Goal: Information Seeking & Learning: Learn about a topic

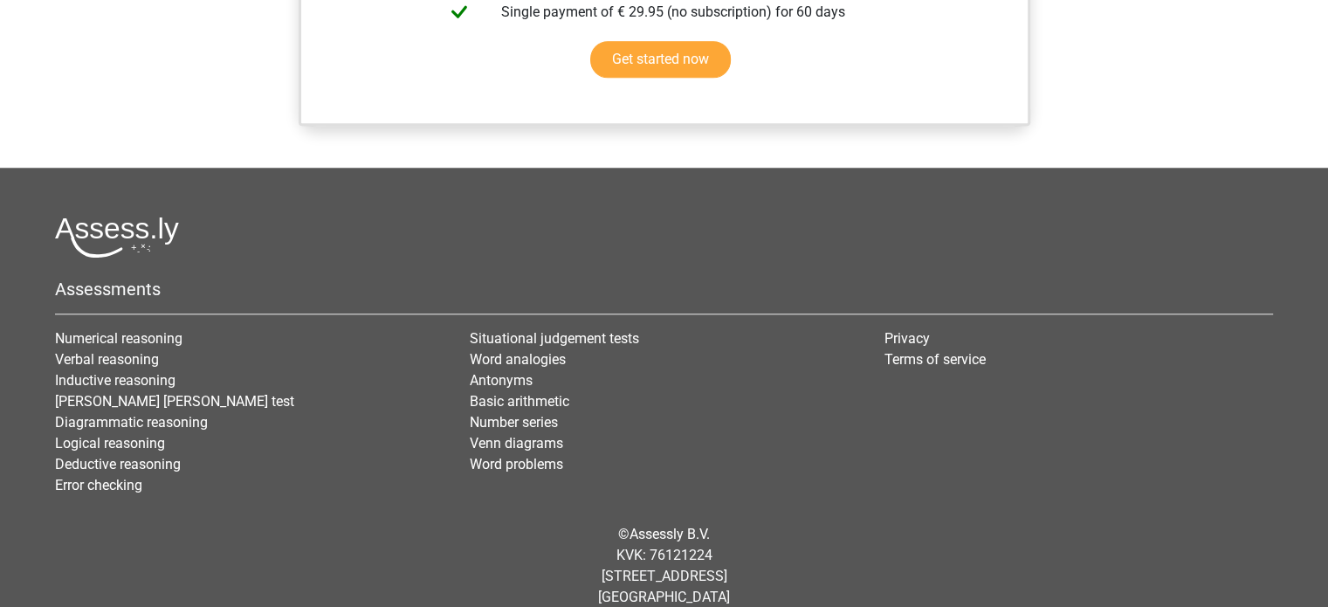
scroll to position [1047, 0]
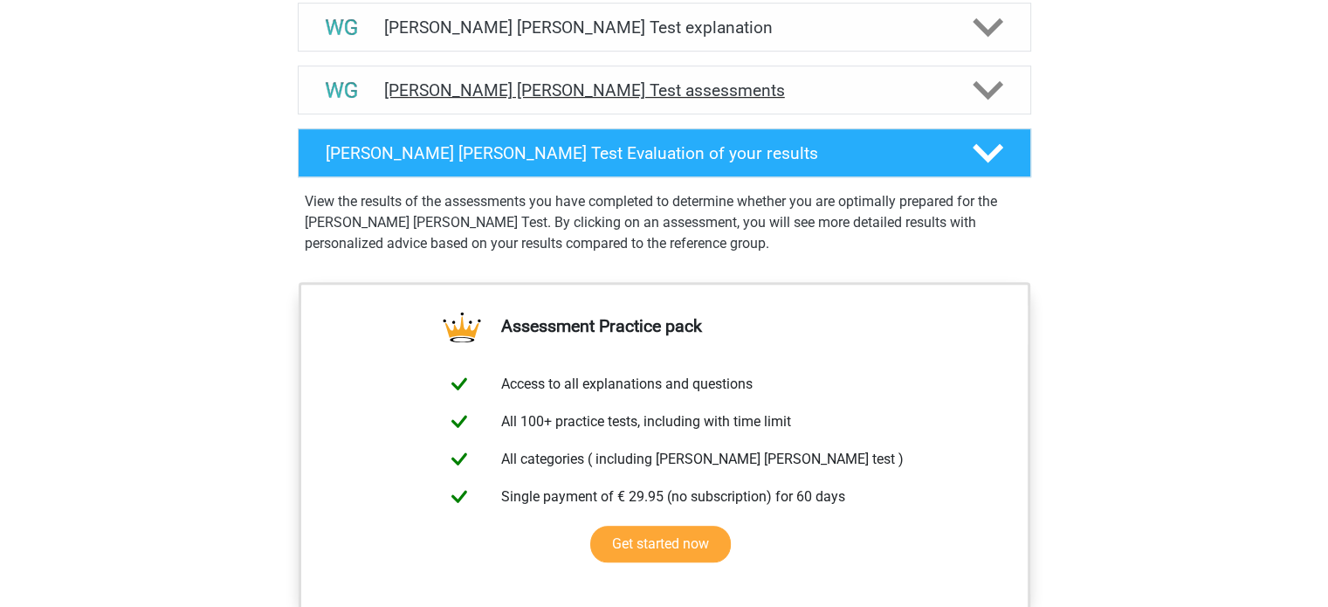
click at [929, 104] on div "Watson Glaser Test assessments" at bounding box center [664, 89] width 733 height 49
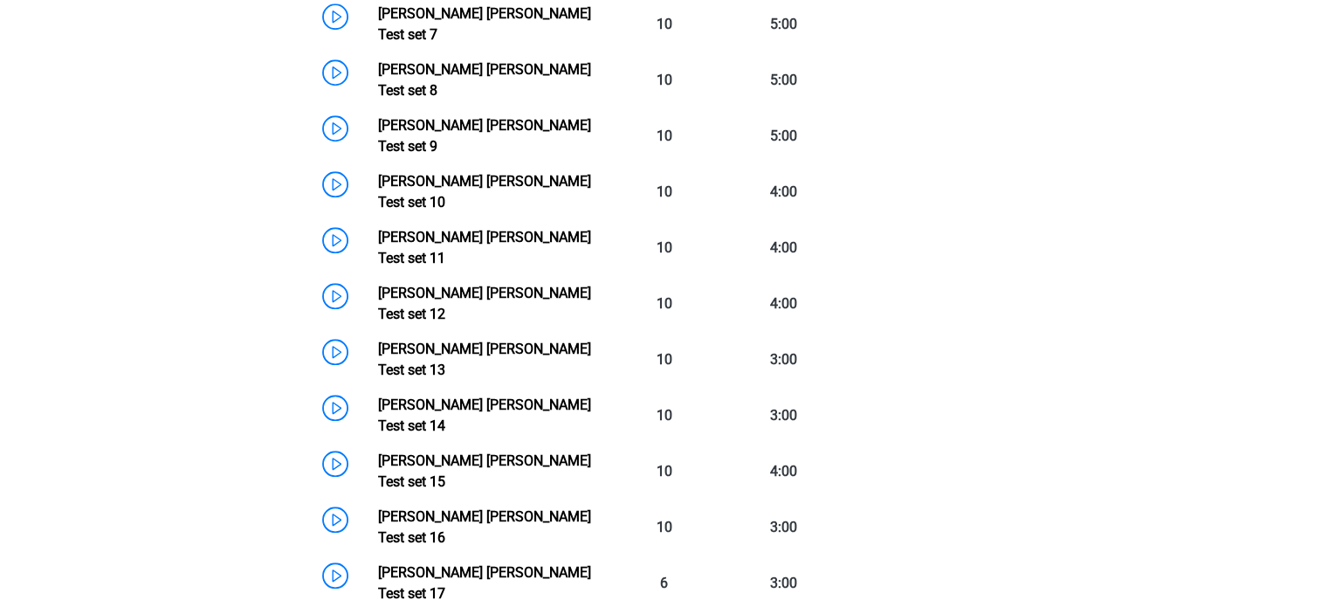
scroll to position [1819, 0]
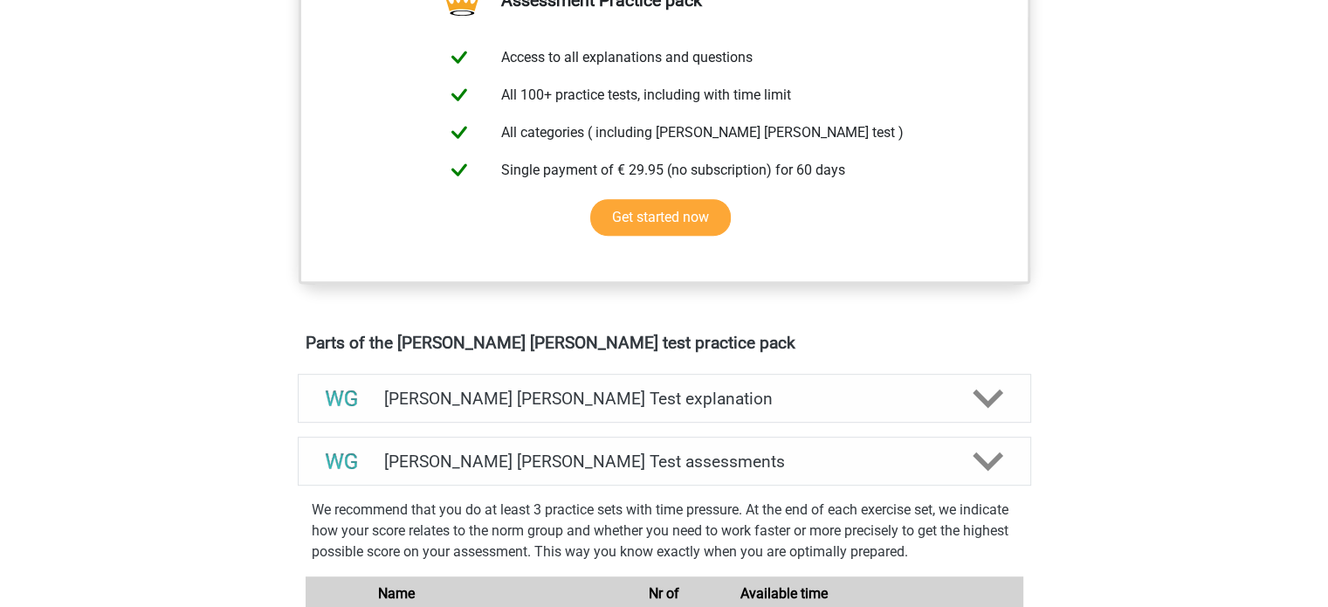
scroll to position [663, 0]
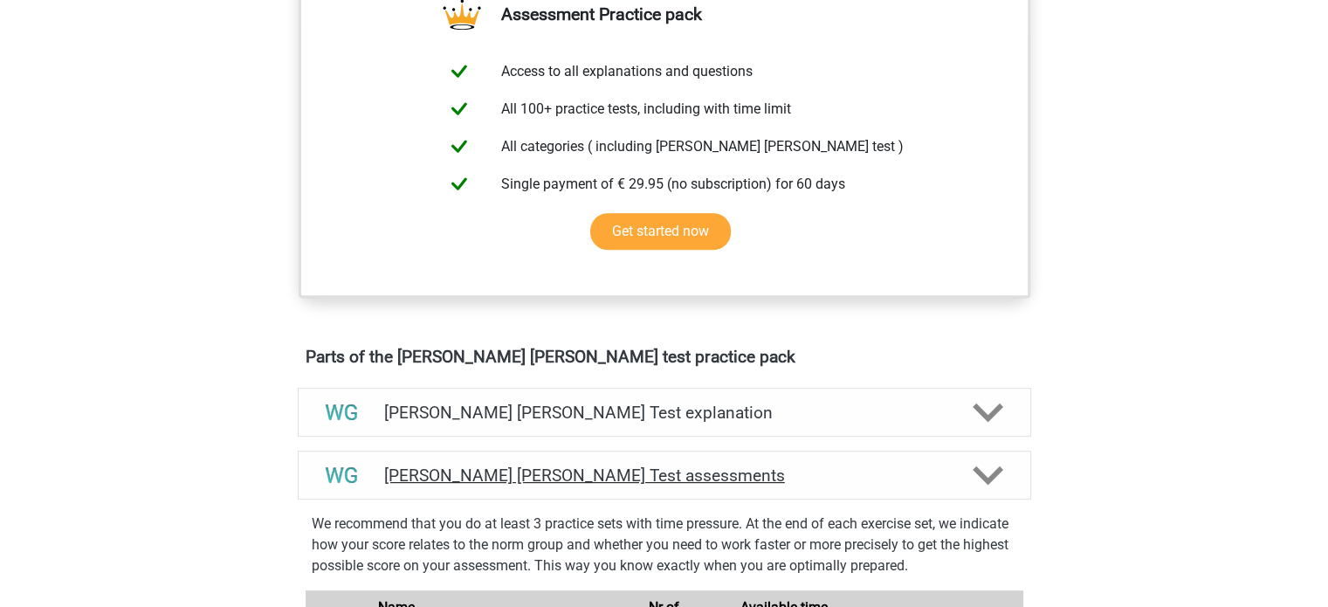
click at [985, 465] on icon at bounding box center [987, 475] width 31 height 31
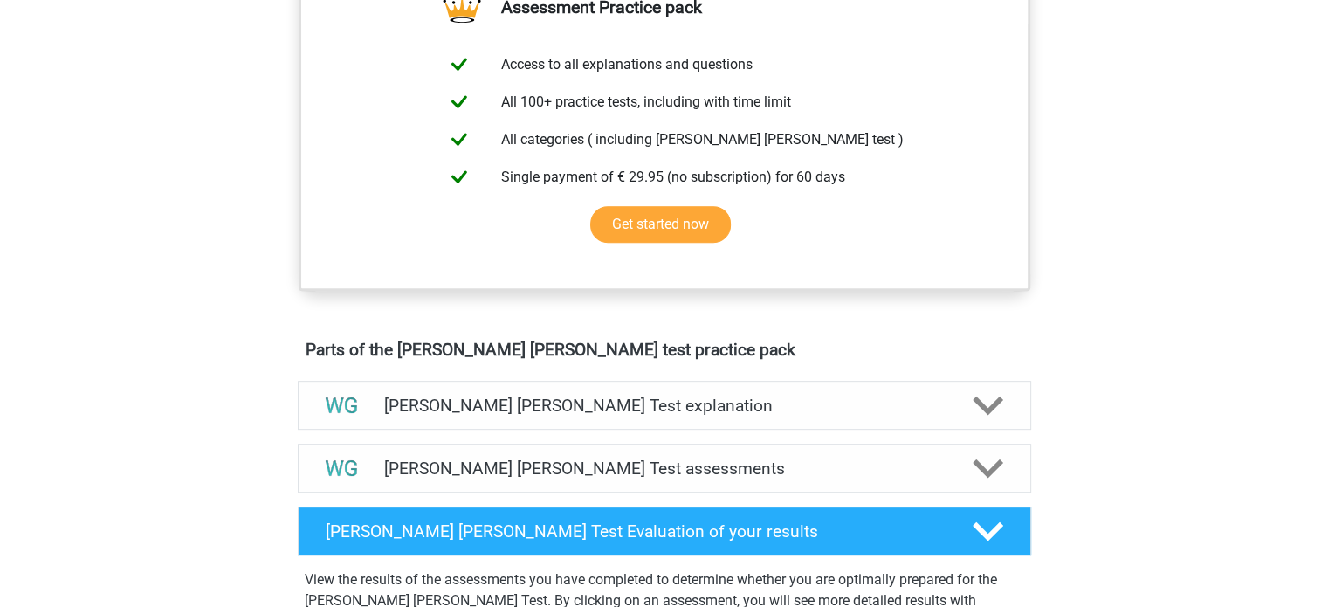
scroll to position [721, 0]
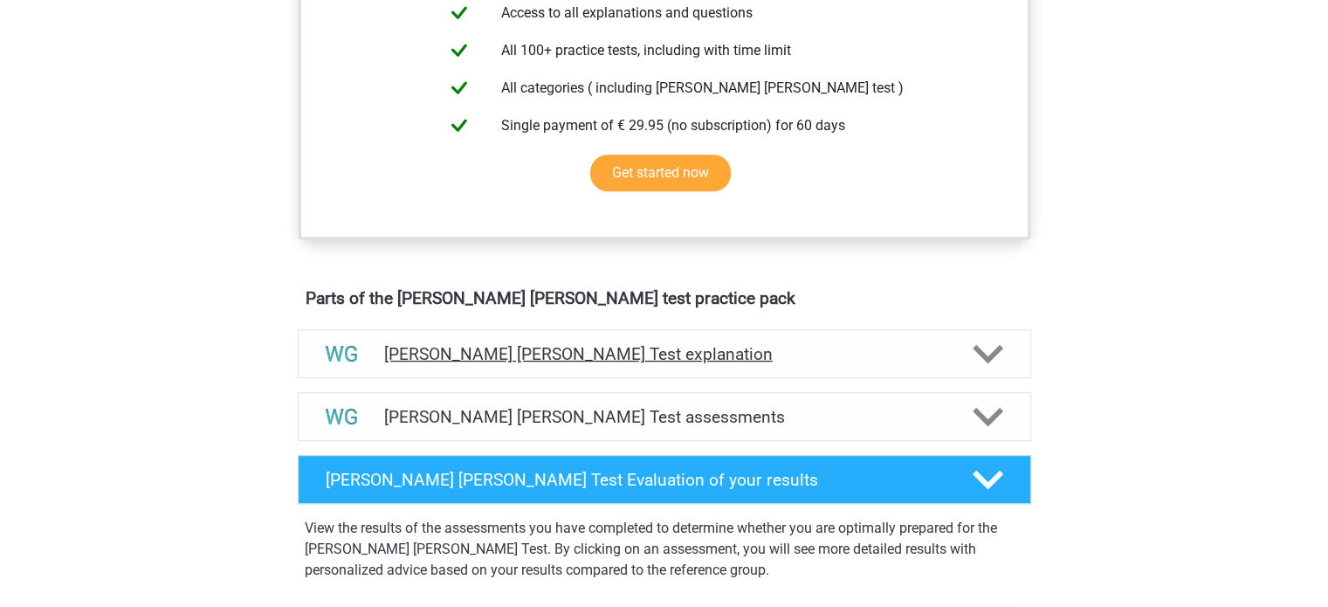
click at [957, 361] on div at bounding box center [986, 354] width 58 height 31
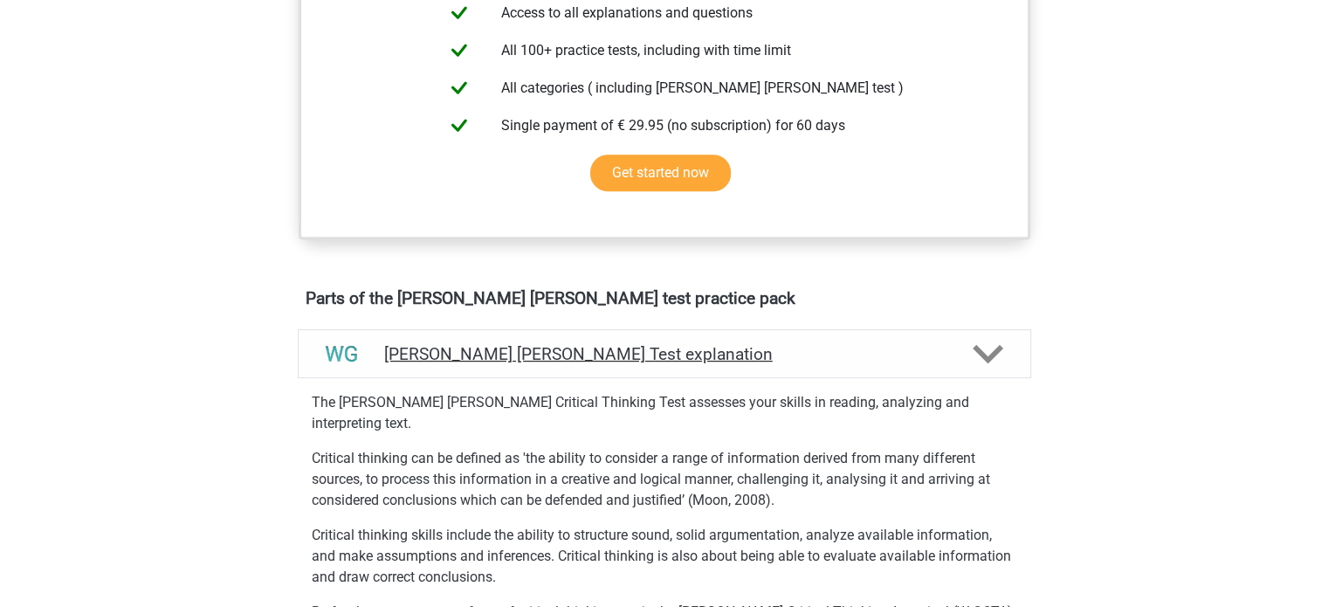
click at [957, 361] on div at bounding box center [986, 354] width 58 height 31
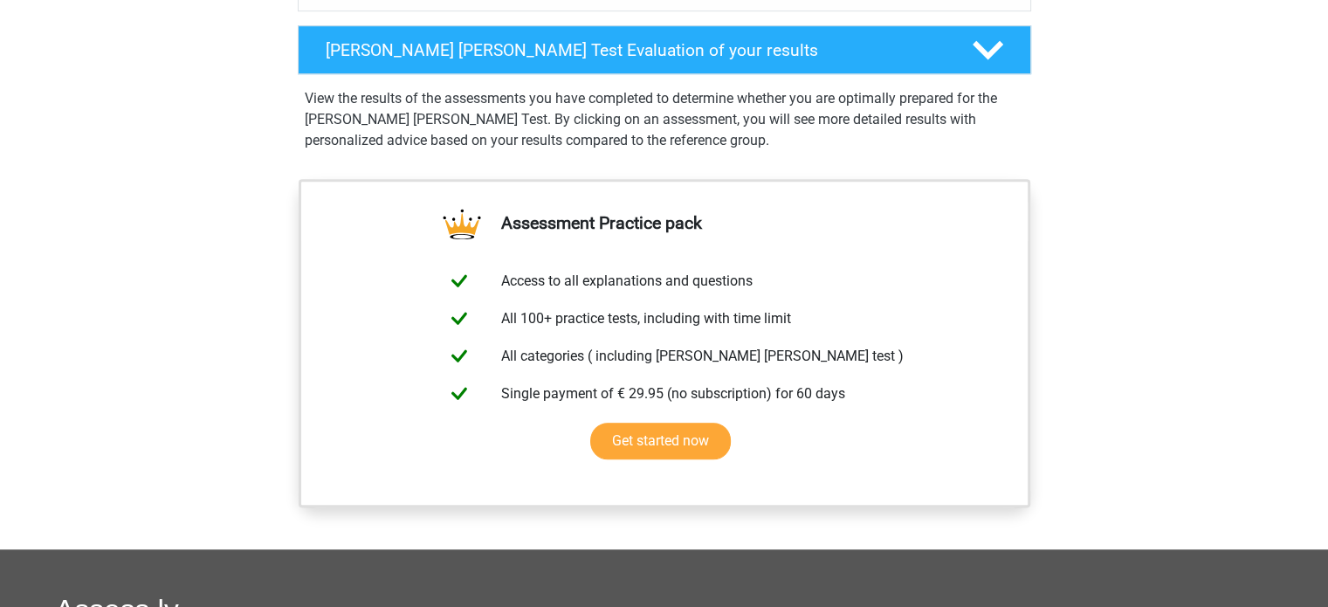
scroll to position [1030, 0]
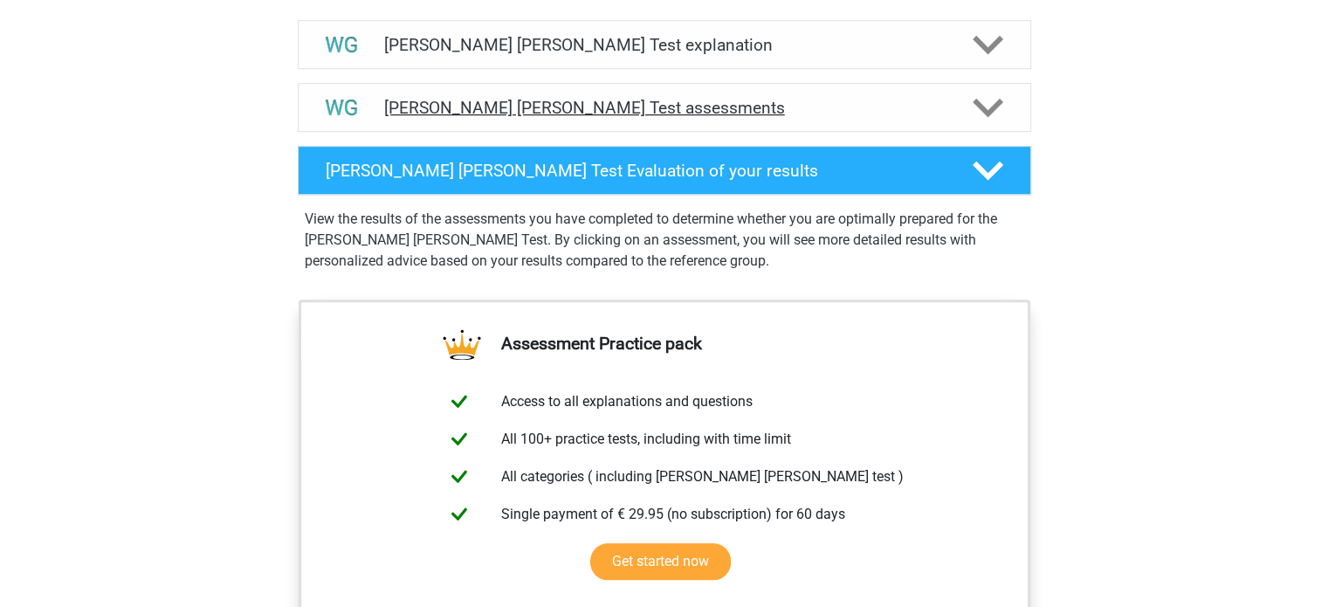
click at [975, 106] on icon at bounding box center [987, 108] width 31 height 31
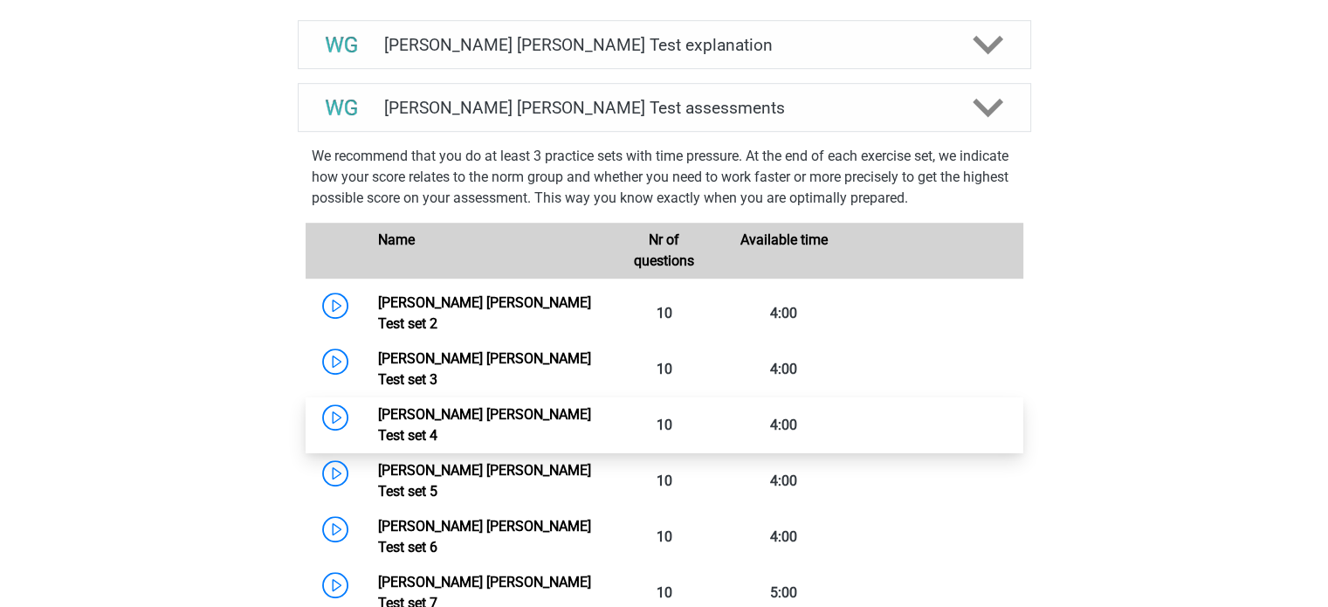
scroll to position [1434, 0]
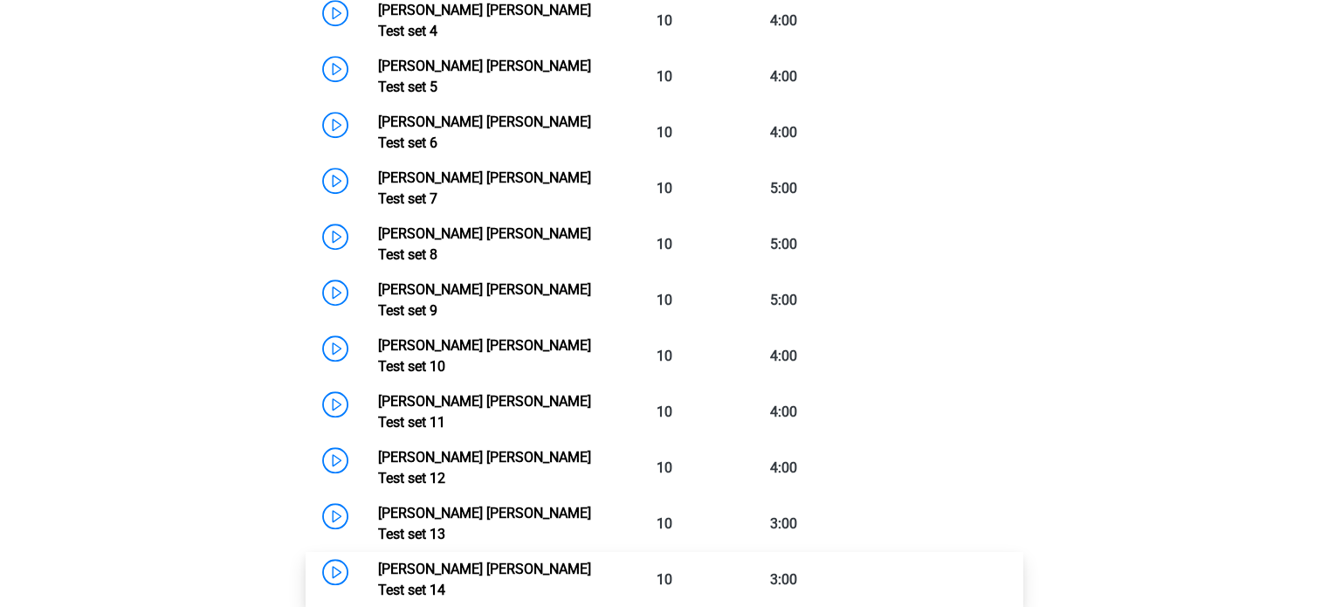
click at [513, 560] on link "Watson Glaser Test set 14" at bounding box center [484, 579] width 213 height 38
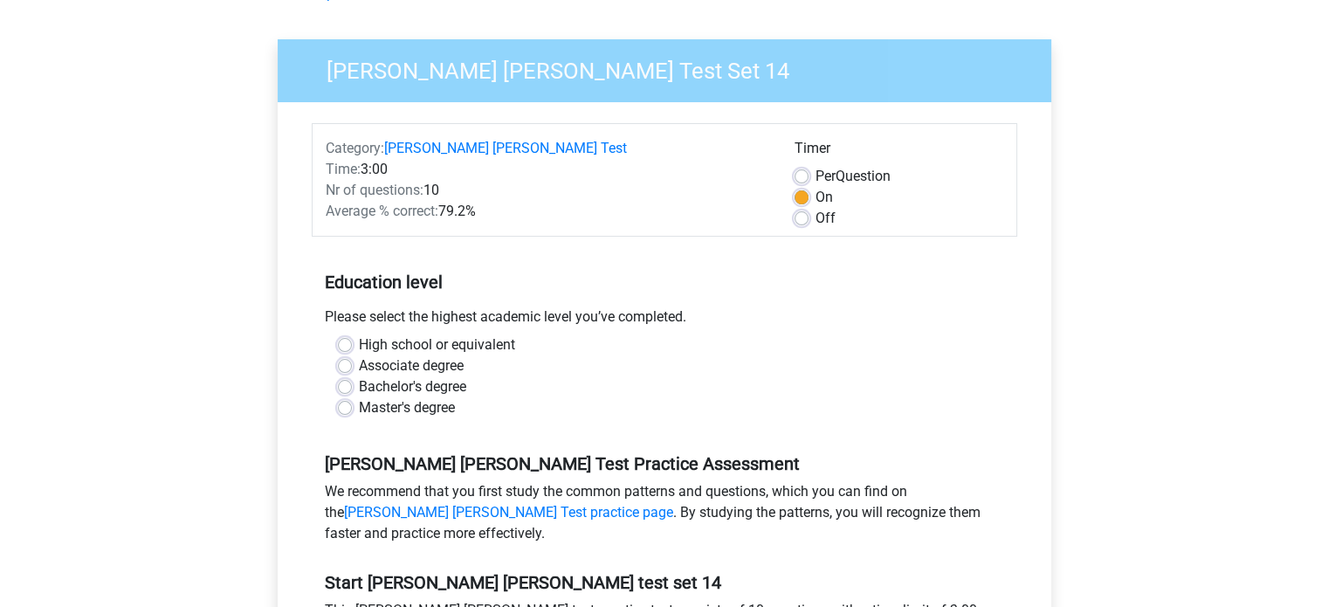
scroll to position [117, 0]
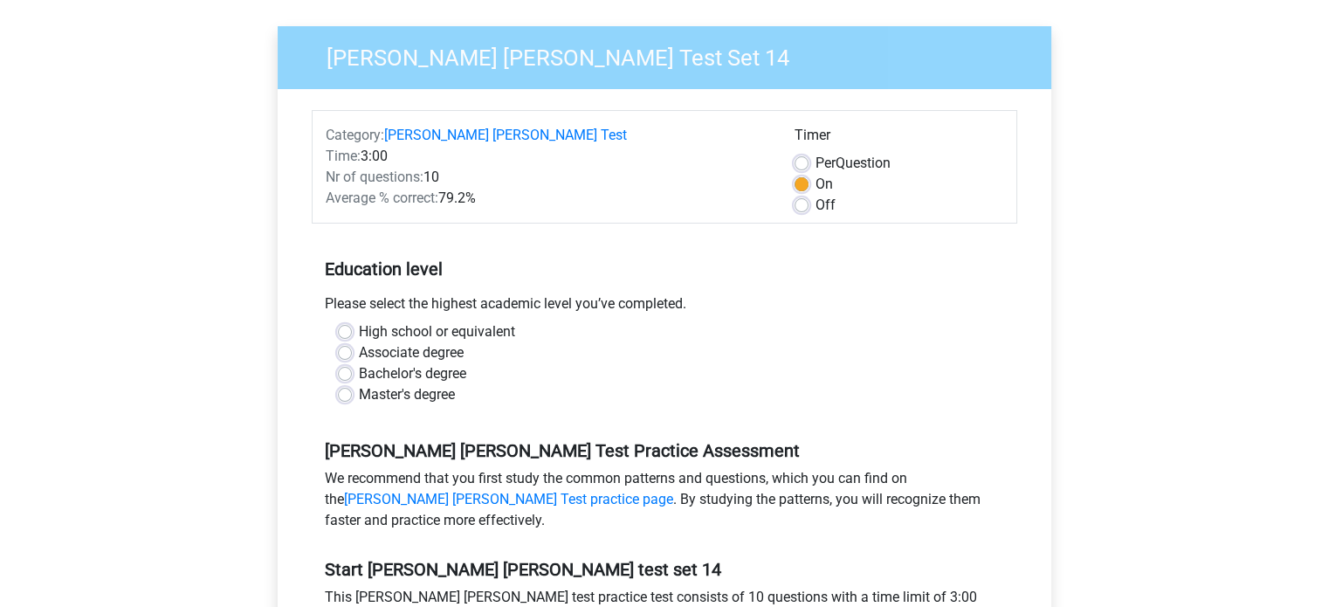
click at [359, 329] on label "High school or equivalent" at bounding box center [437, 331] width 156 height 21
click at [342, 329] on input "High school or equivalent" at bounding box center [345, 329] width 14 height 17
radio input "true"
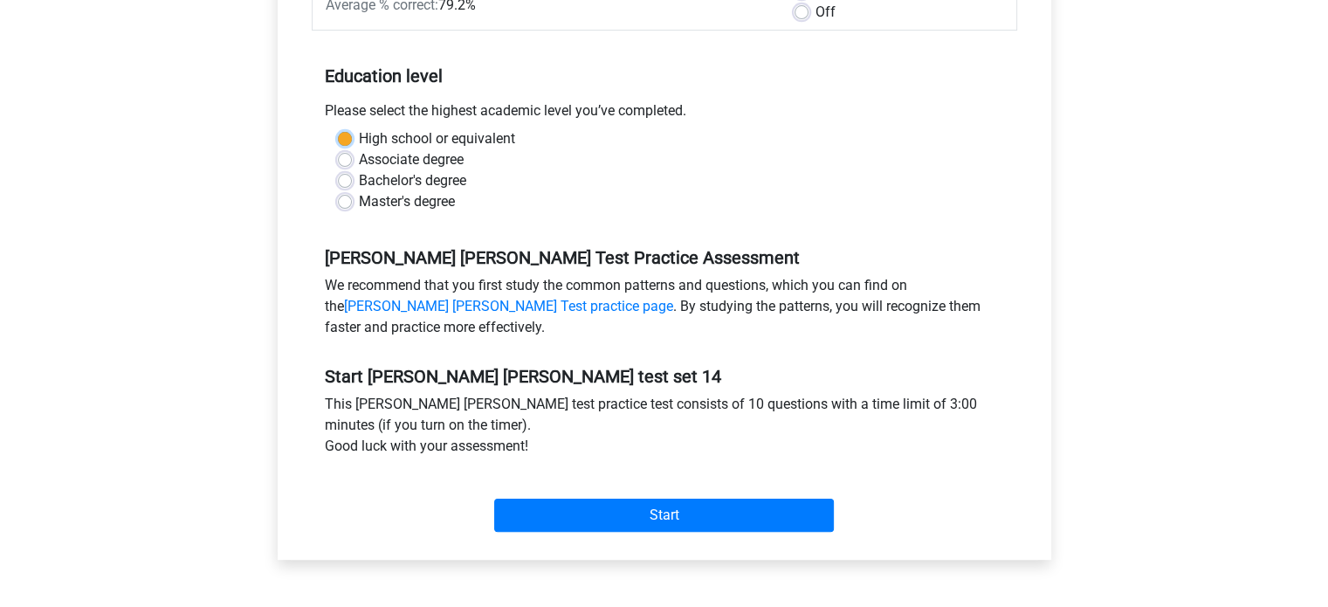
scroll to position [358, 0]
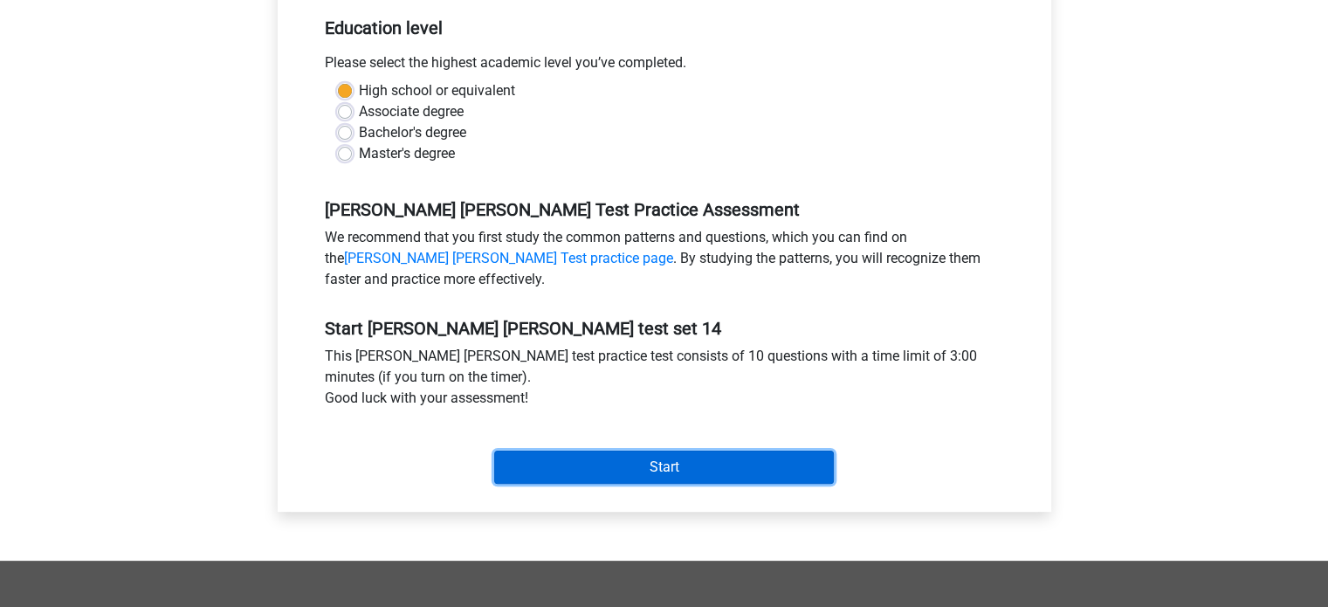
click at [746, 460] on input "Start" at bounding box center [664, 466] width 340 height 33
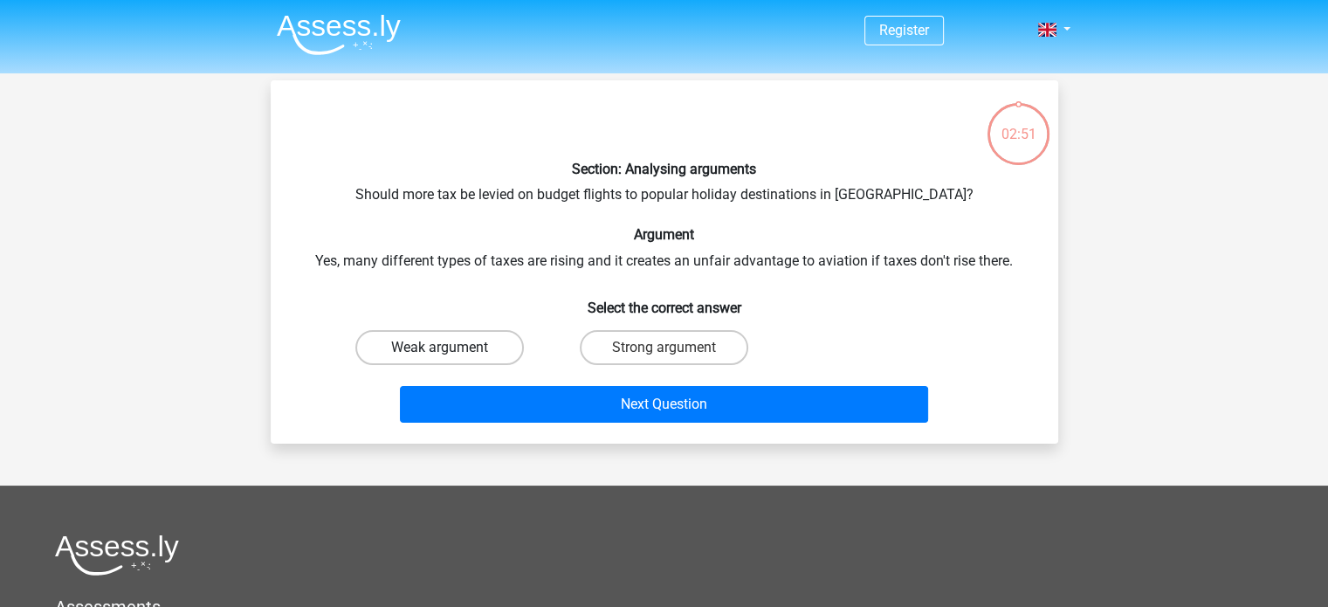
click at [498, 350] on label "Weak argument" at bounding box center [439, 347] width 168 height 35
click at [450, 350] on input "Weak argument" at bounding box center [444, 352] width 11 height 11
radio input "true"
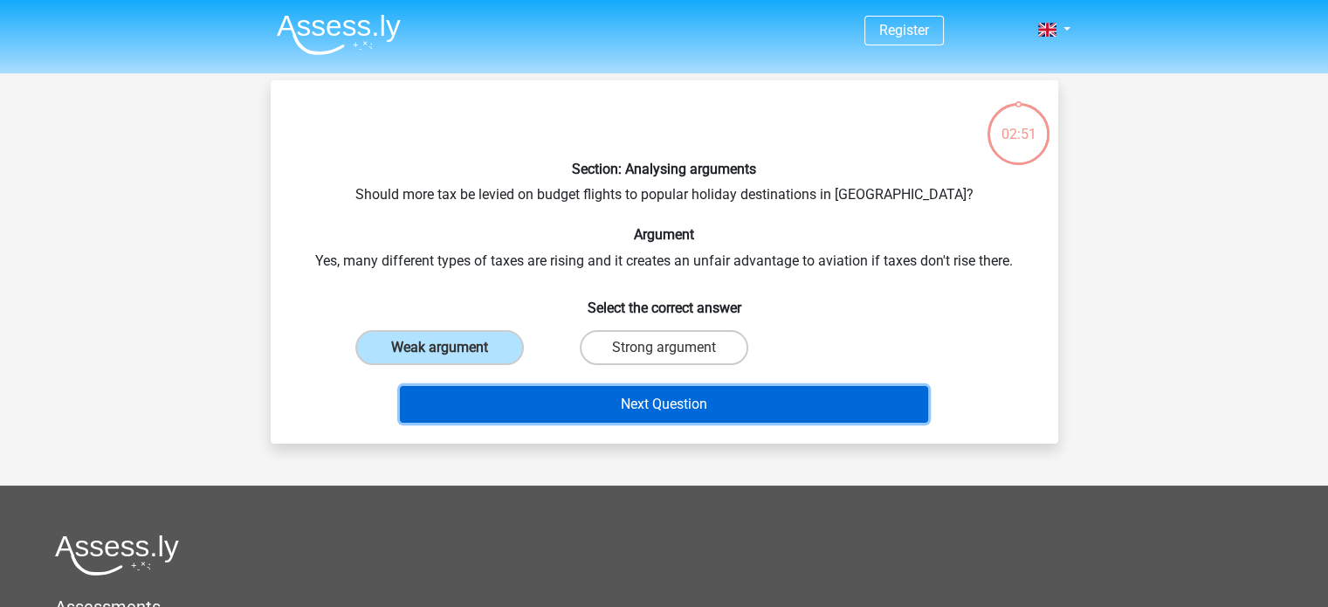
click at [525, 398] on button "Next Question" at bounding box center [664, 404] width 528 height 37
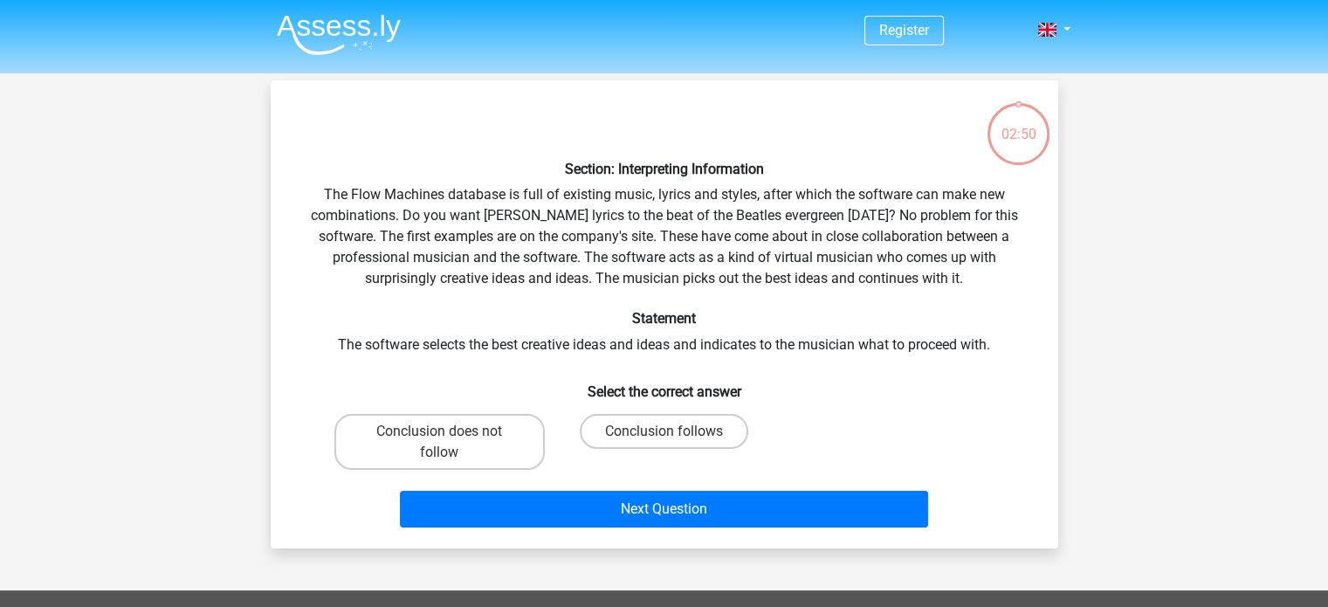
scroll to position [80, 0]
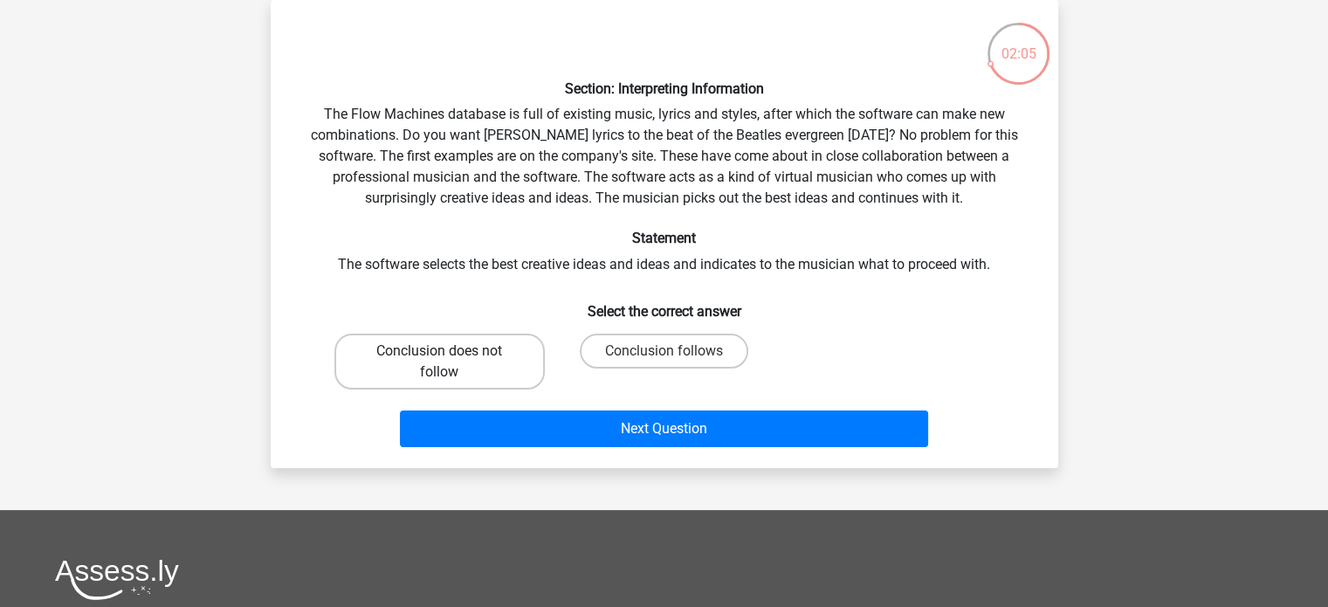
click at [504, 366] on label "Conclusion does not follow" at bounding box center [439, 361] width 210 height 56
click at [450, 362] on input "Conclusion does not follow" at bounding box center [444, 356] width 11 height 11
radio input "true"
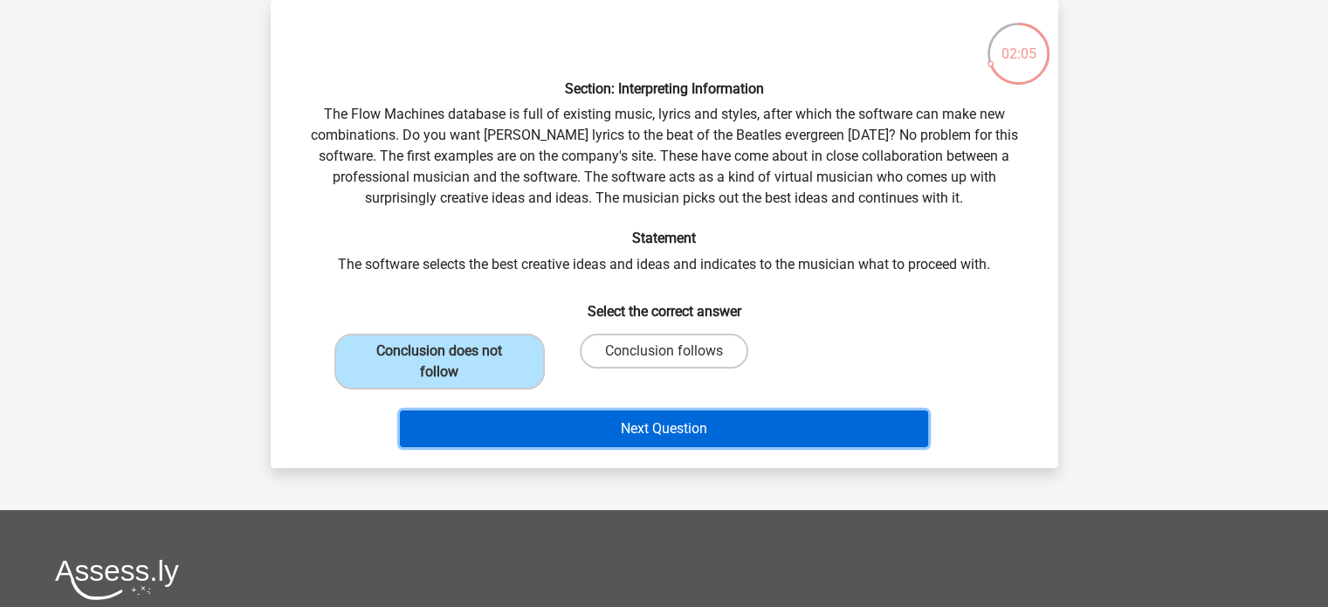
click at [548, 422] on button "Next Question" at bounding box center [664, 428] width 528 height 37
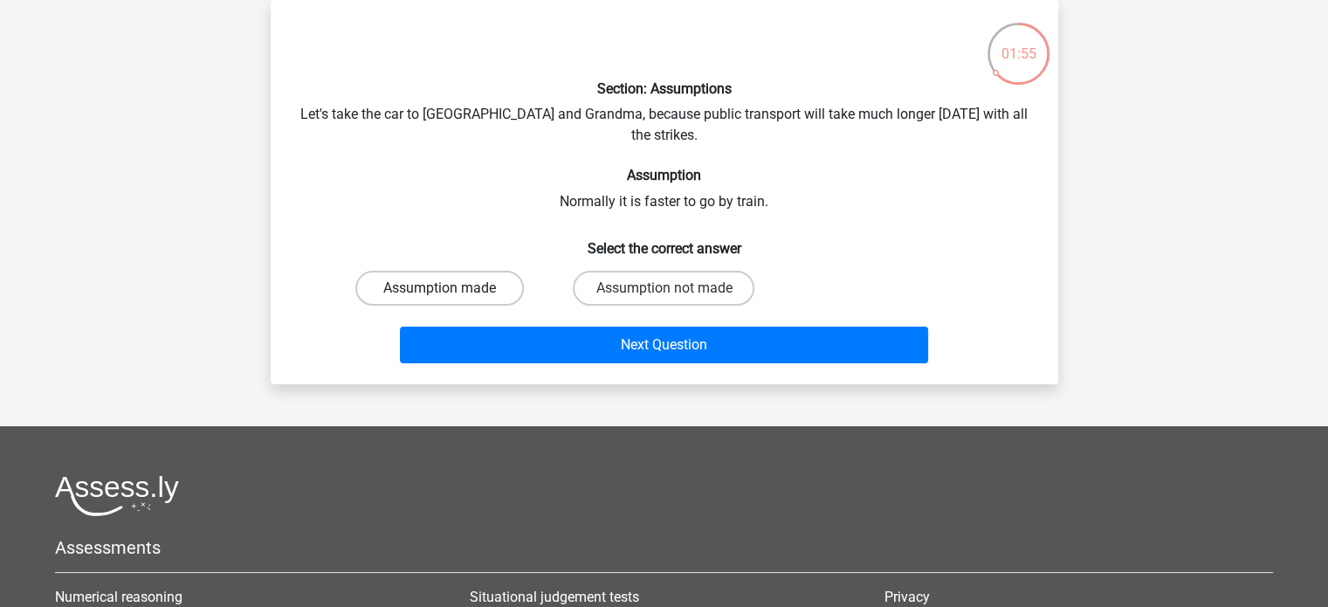
click at [457, 278] on label "Assumption made" at bounding box center [439, 288] width 168 height 35
click at [450, 288] on input "Assumption made" at bounding box center [444, 293] width 11 height 11
radio input "true"
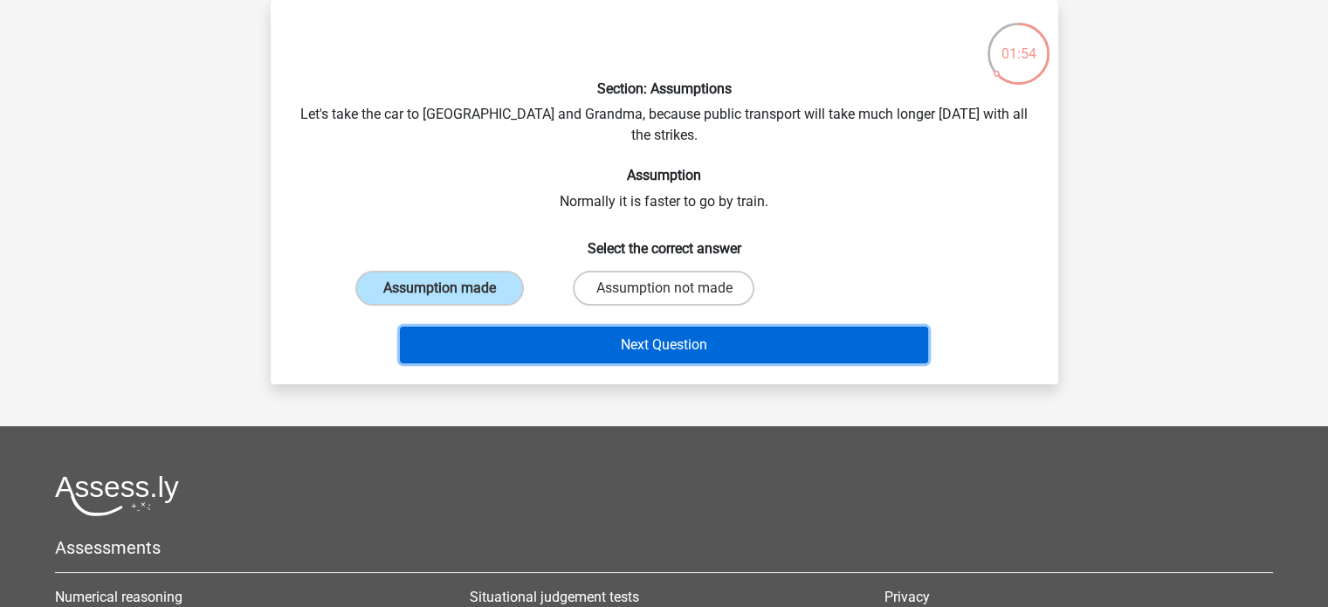
click at [506, 334] on button "Next Question" at bounding box center [664, 344] width 528 height 37
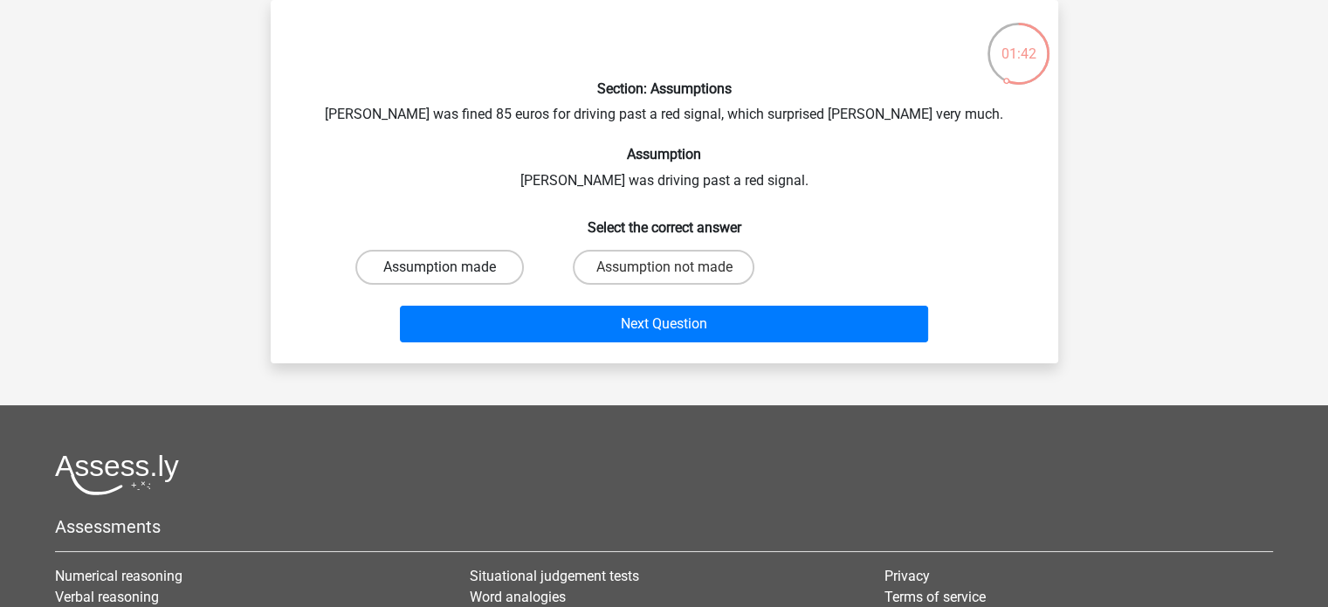
click at [487, 267] on label "Assumption made" at bounding box center [439, 267] width 168 height 35
click at [450, 267] on input "Assumption made" at bounding box center [444, 272] width 11 height 11
radio input "true"
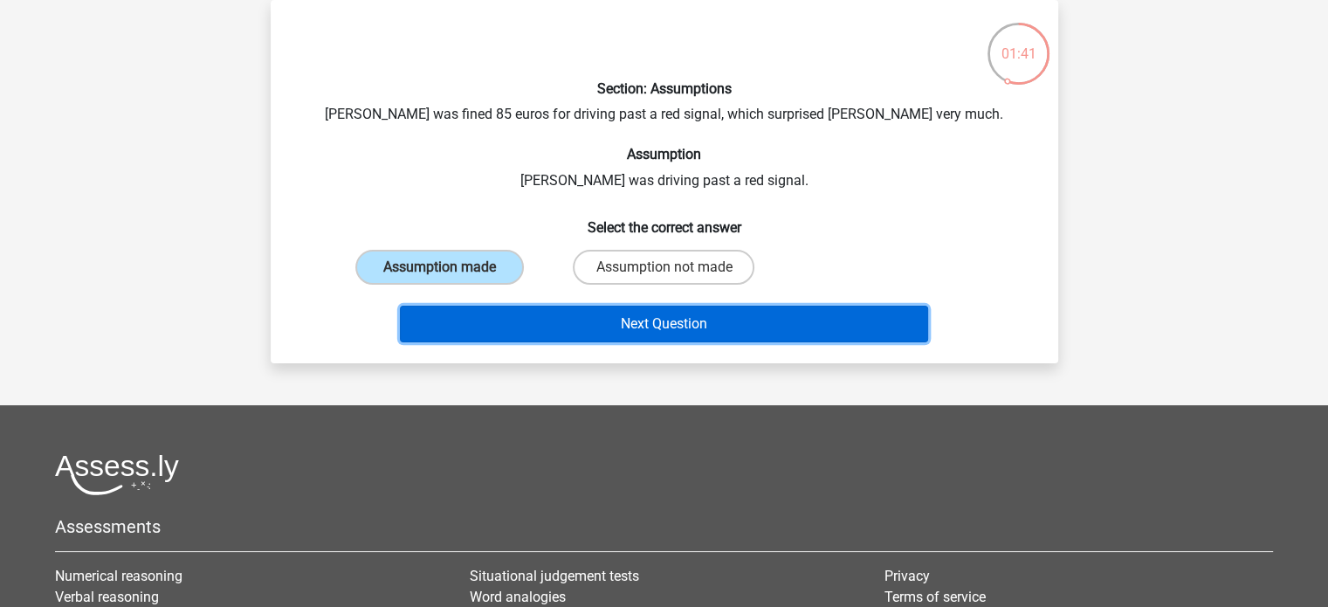
click at [496, 313] on button "Next Question" at bounding box center [664, 324] width 528 height 37
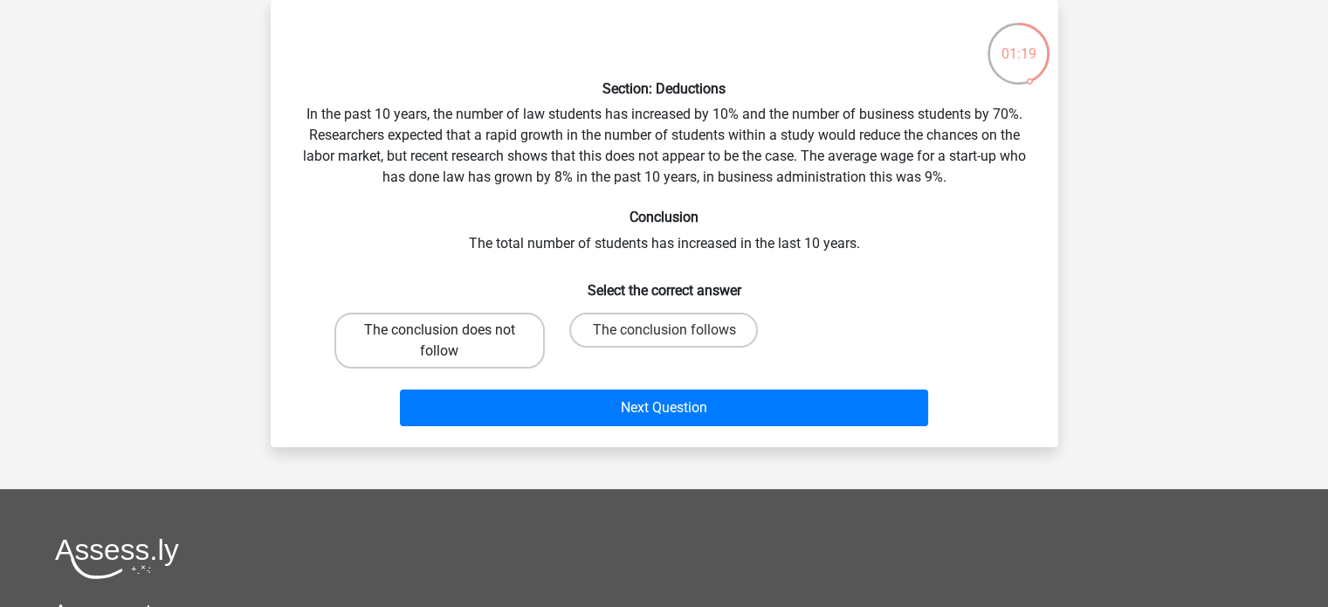
click at [484, 336] on label "The conclusion does not follow" at bounding box center [439, 340] width 210 height 56
click at [450, 336] on input "The conclusion does not follow" at bounding box center [444, 335] width 11 height 11
radio input "true"
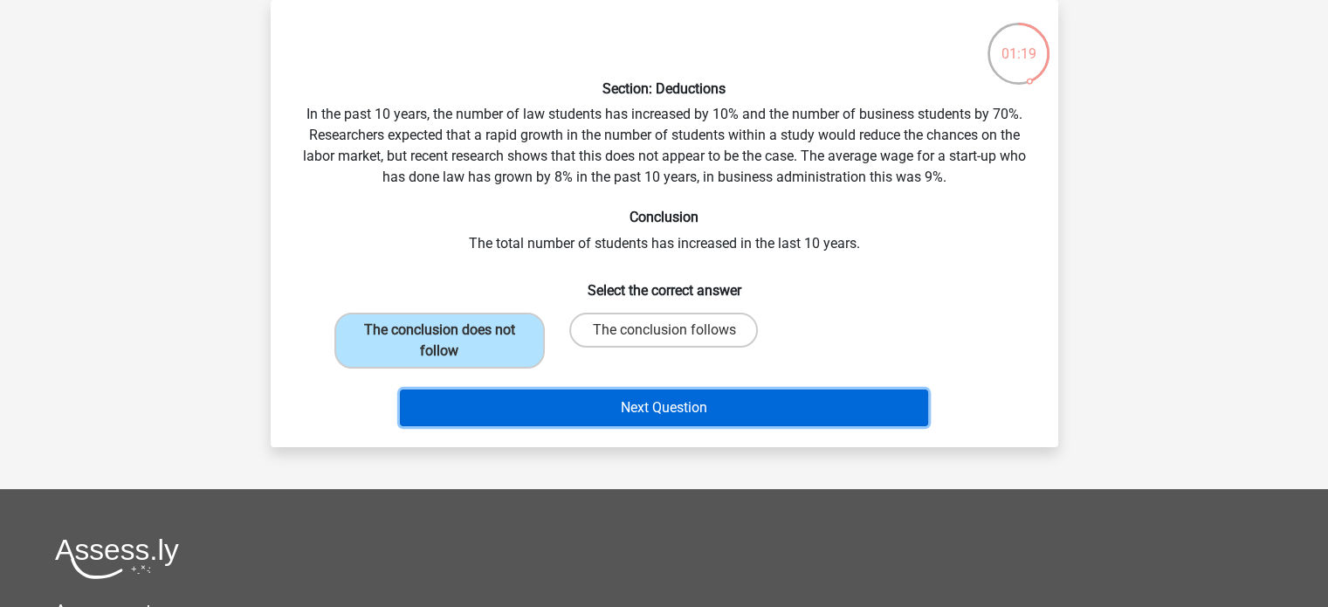
click at [503, 407] on button "Next Question" at bounding box center [664, 407] width 528 height 37
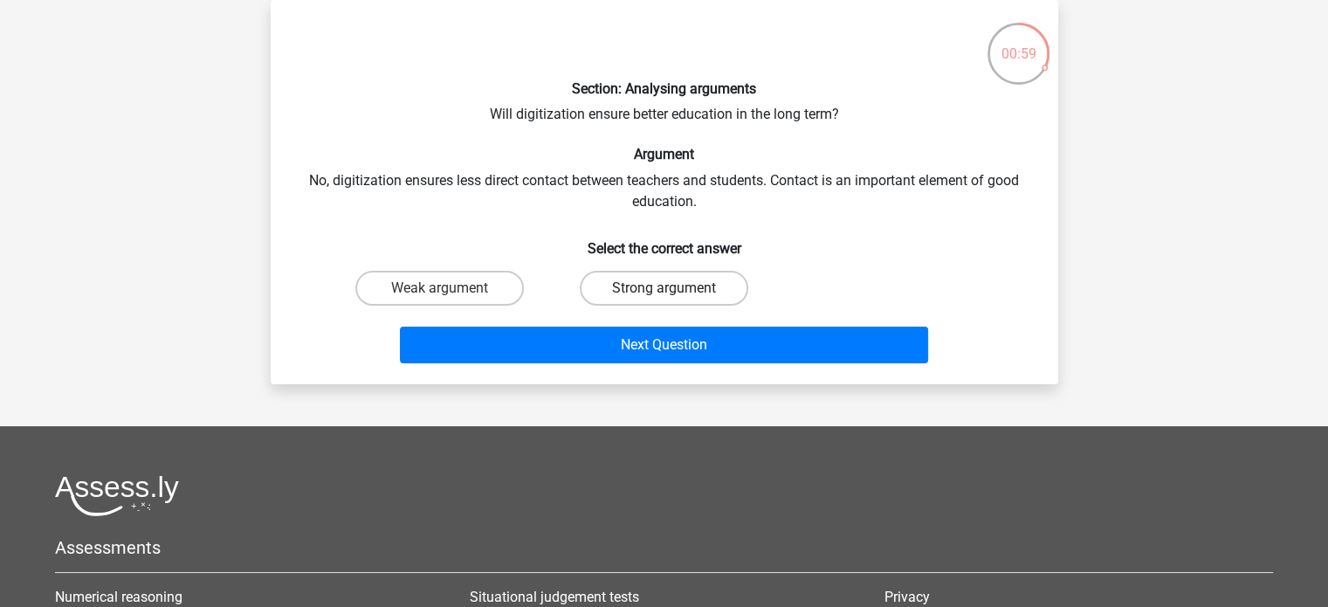
click at [657, 277] on label "Strong argument" at bounding box center [664, 288] width 168 height 35
click at [663, 288] on input "Strong argument" at bounding box center [668, 293] width 11 height 11
radio input "true"
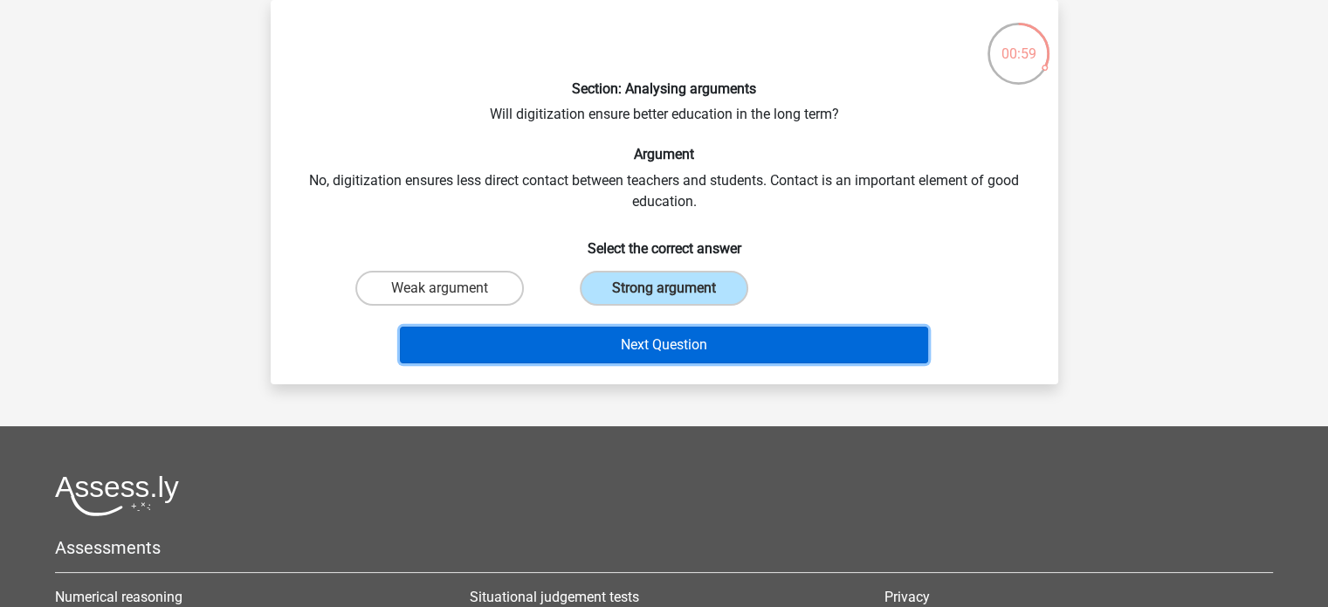
click at [630, 328] on button "Next Question" at bounding box center [664, 344] width 528 height 37
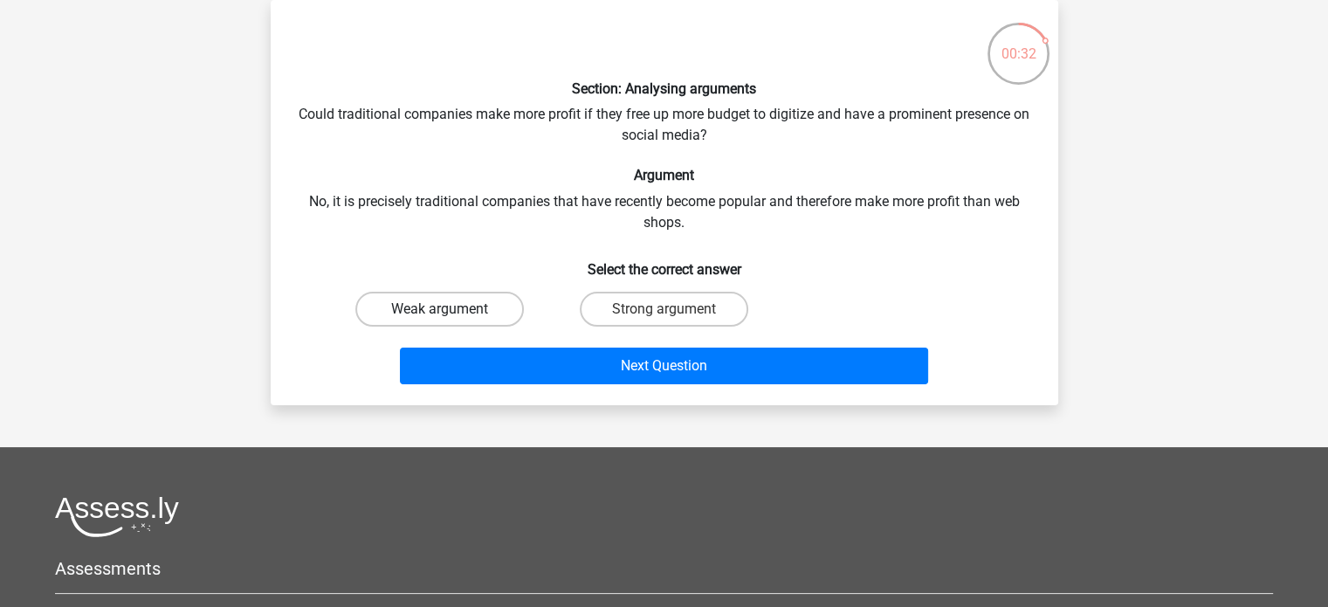
click at [447, 304] on label "Weak argument" at bounding box center [439, 309] width 168 height 35
click at [447, 309] on input "Weak argument" at bounding box center [444, 314] width 11 height 11
radio input "true"
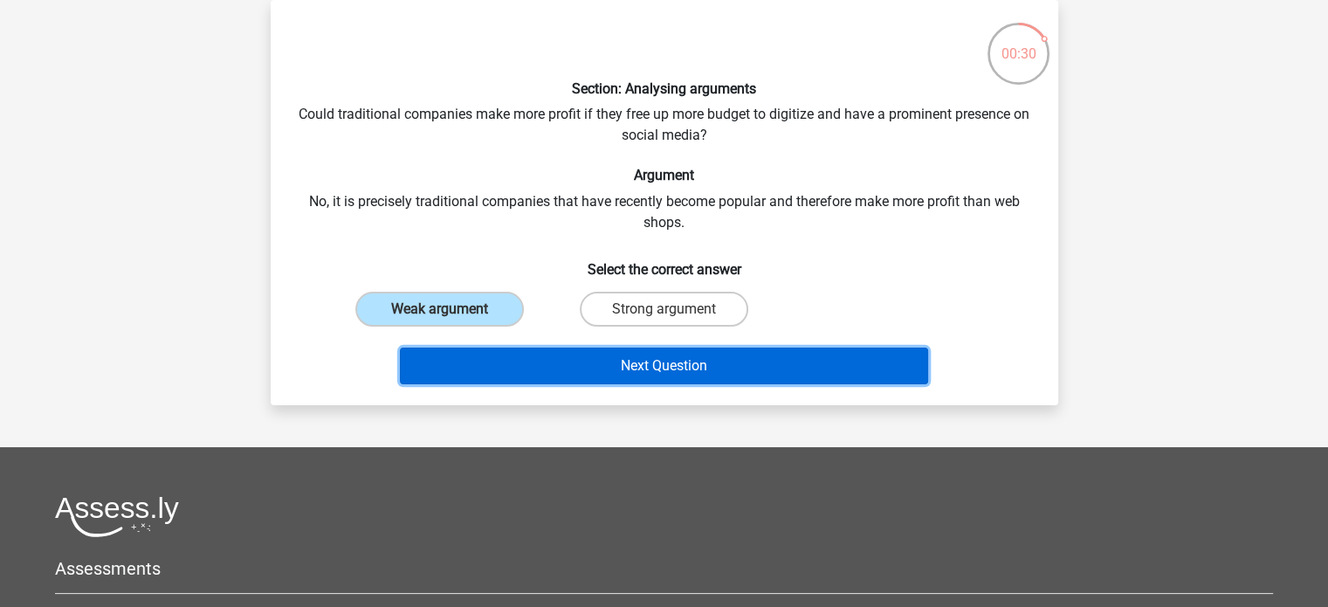
click at [527, 369] on button "Next Question" at bounding box center [664, 365] width 528 height 37
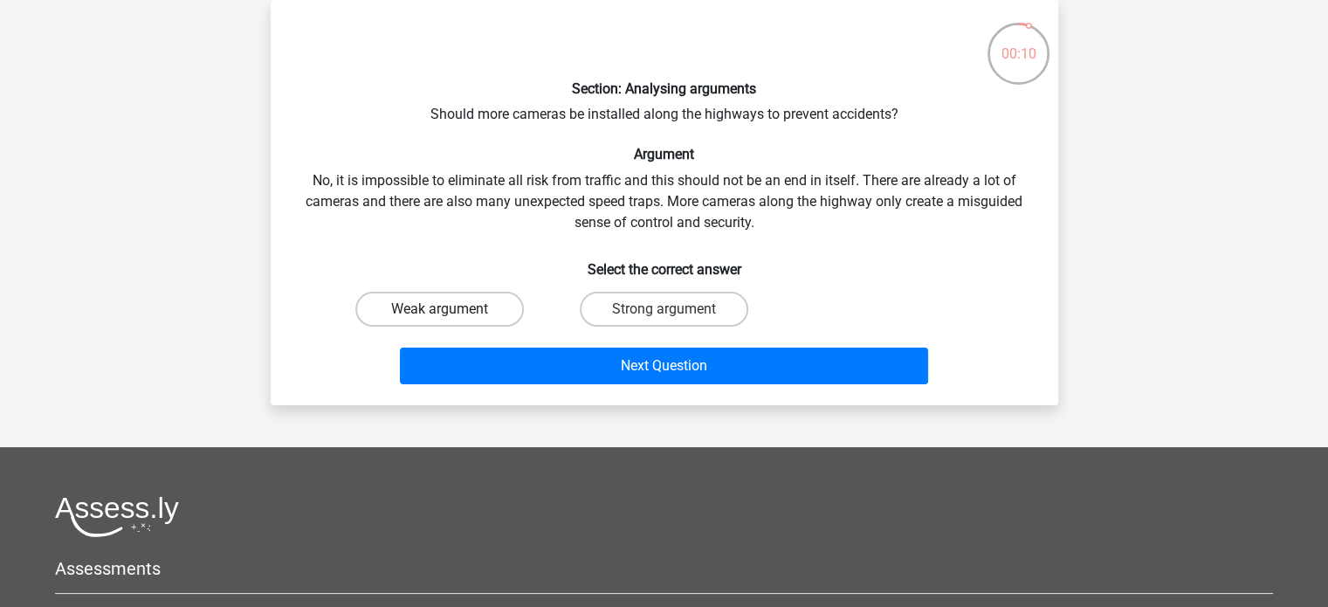
click at [474, 307] on label "Weak argument" at bounding box center [439, 309] width 168 height 35
click at [450, 309] on input "Weak argument" at bounding box center [444, 314] width 11 height 11
radio input "true"
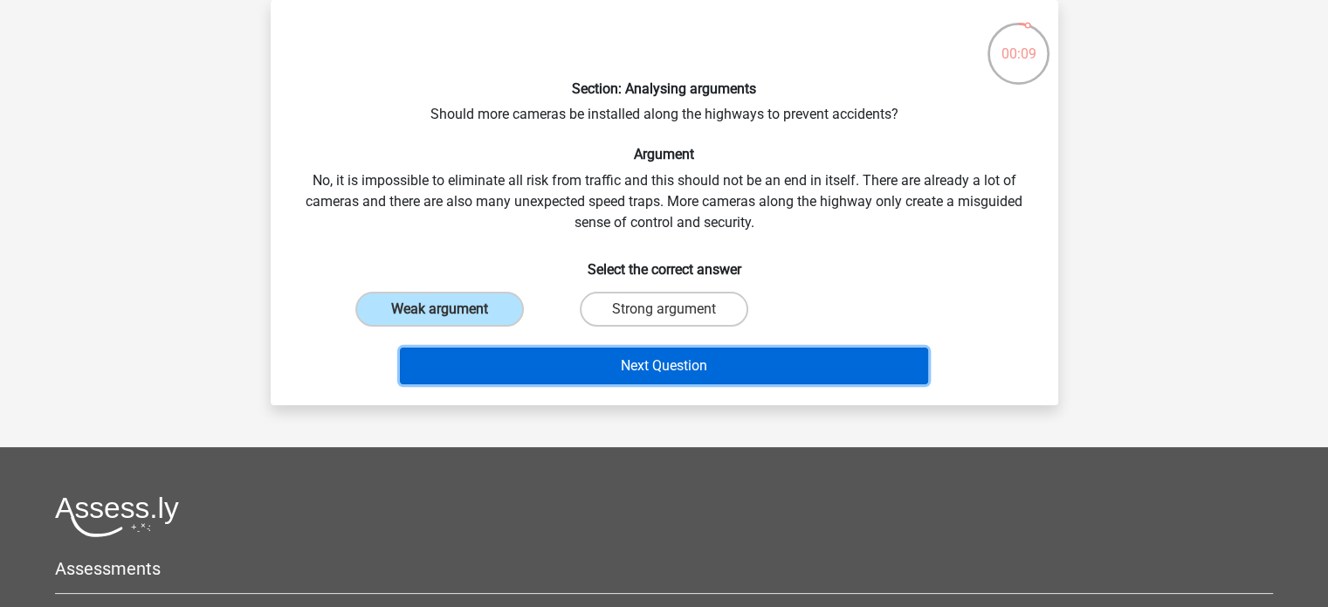
click at [532, 359] on button "Next Question" at bounding box center [664, 365] width 528 height 37
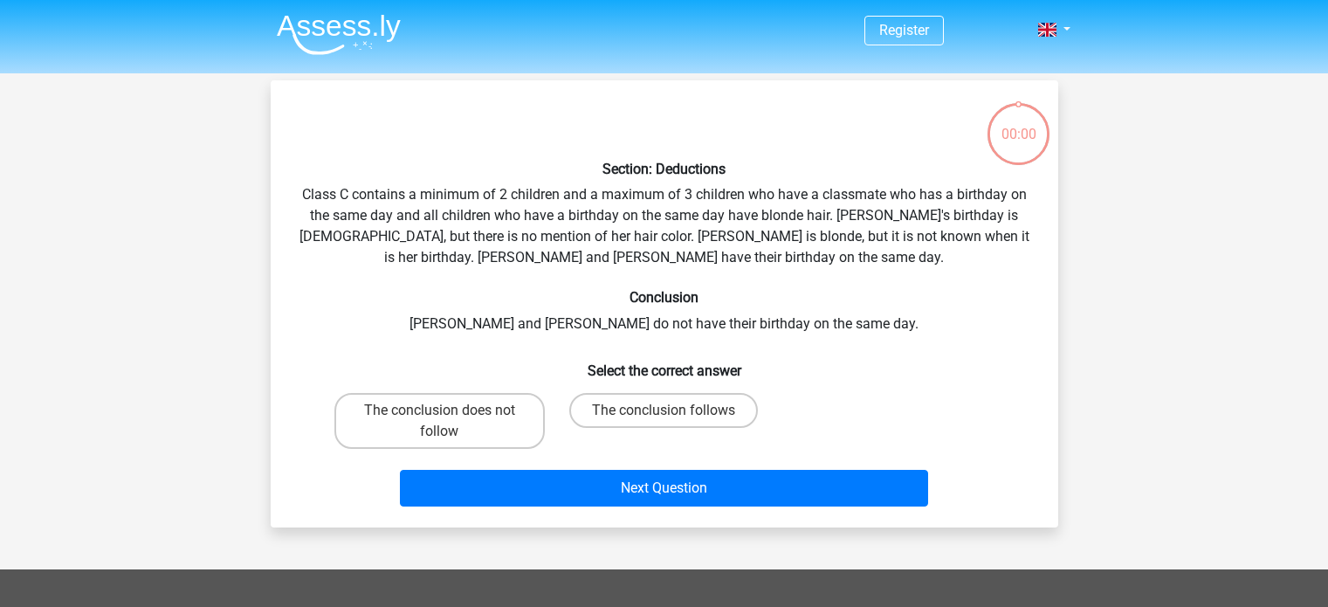
scroll to position [80, 0]
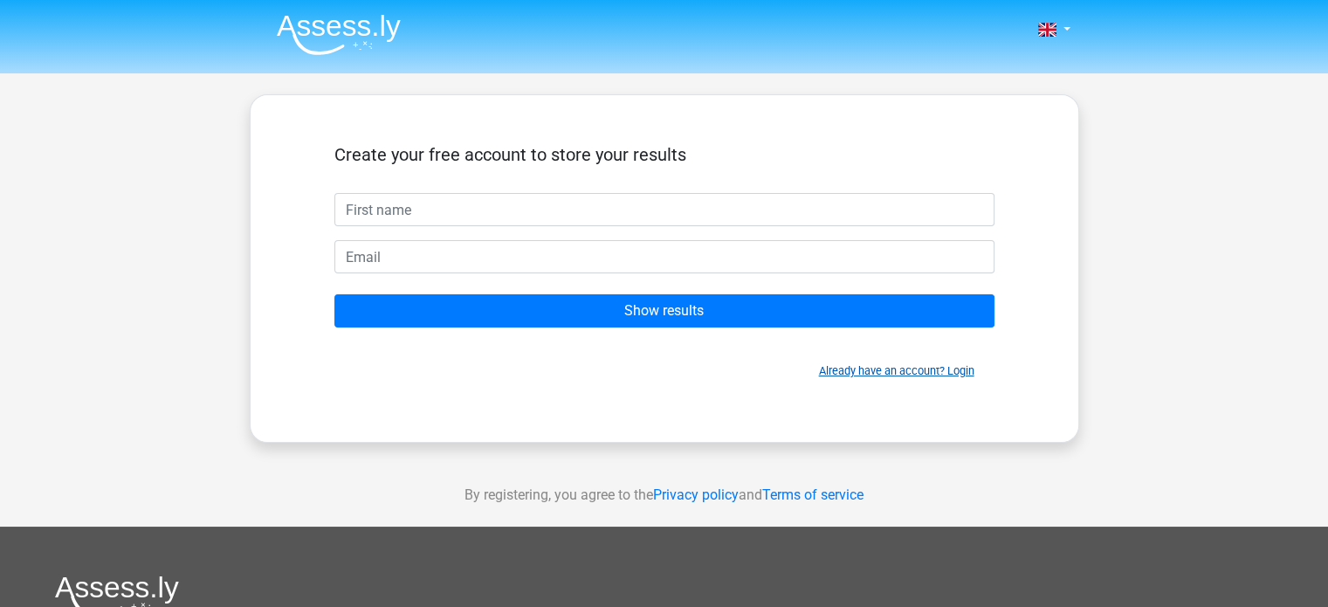
click at [915, 374] on link "Already have an account? Login" at bounding box center [896, 370] width 155 height 13
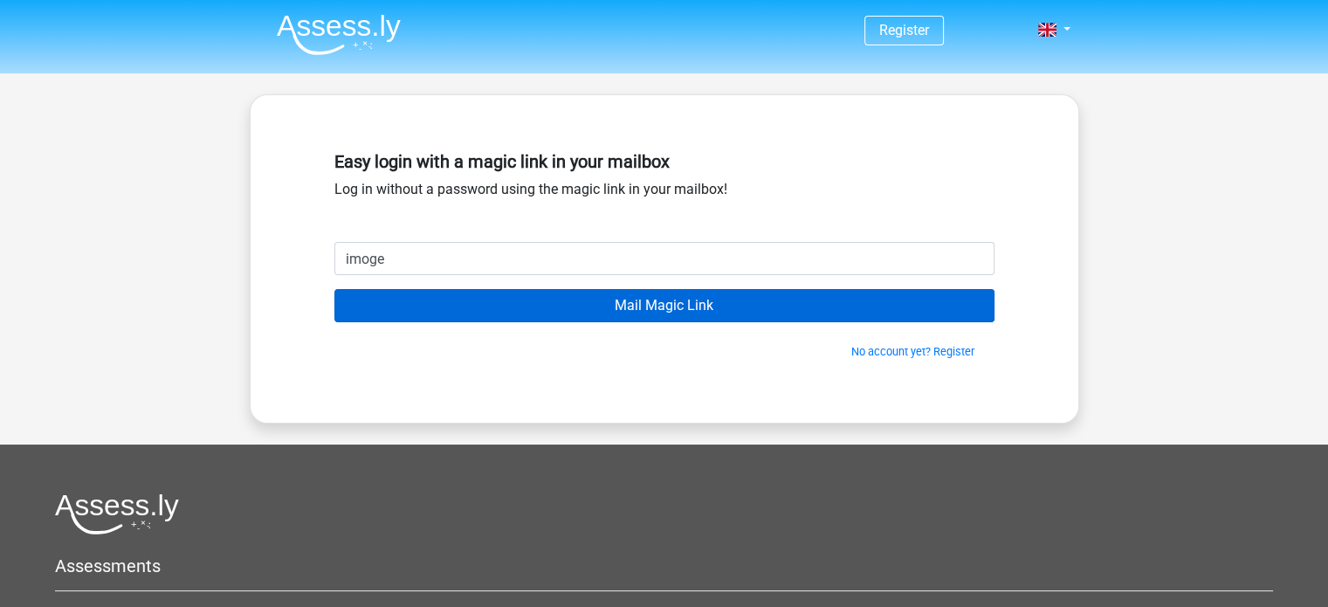
type input "[EMAIL_ADDRESS][DOMAIN_NAME]"
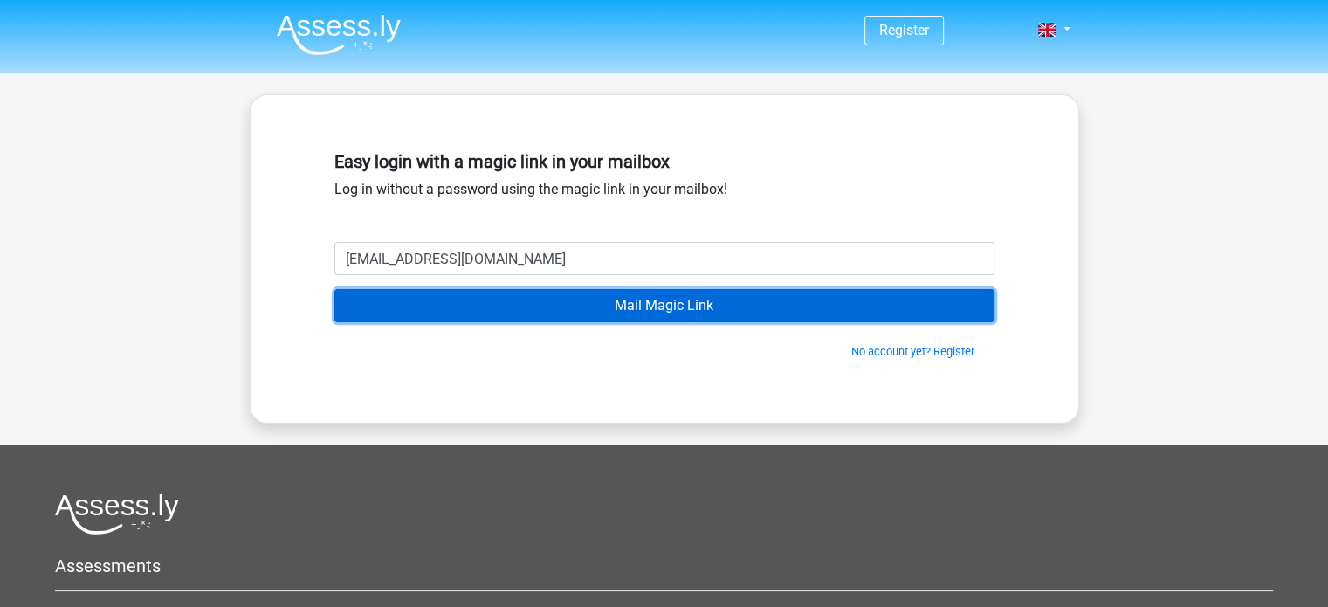
click at [649, 306] on input "Mail Magic Link" at bounding box center [664, 305] width 660 height 33
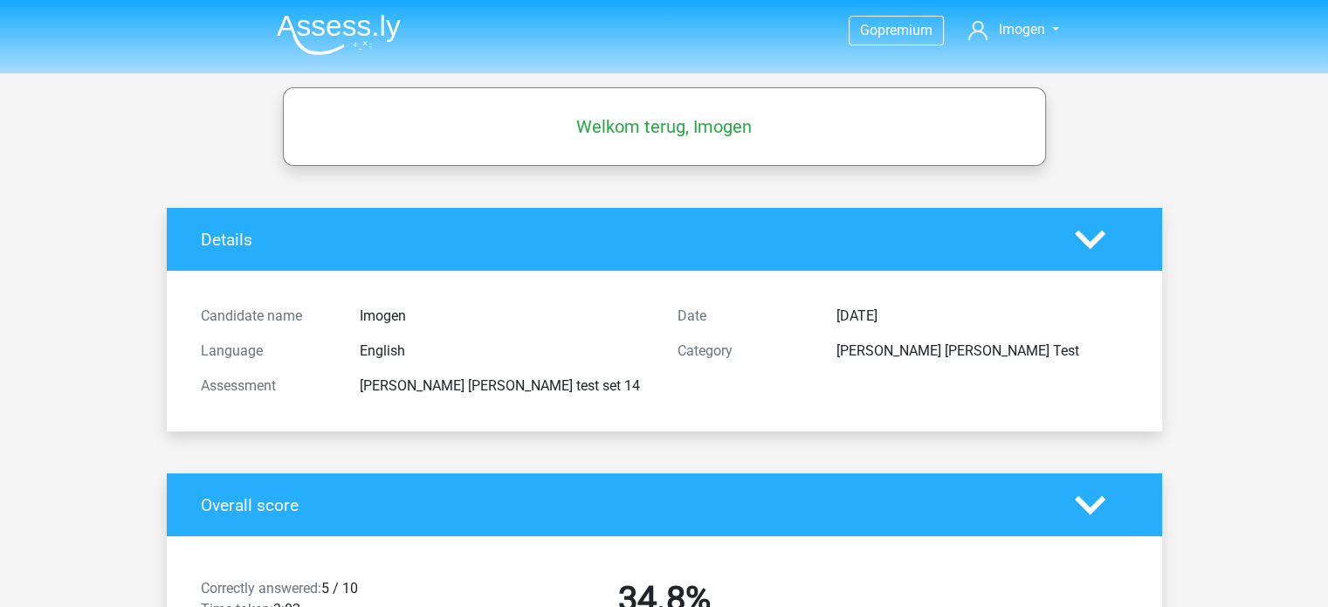
click at [1023, 45] on nav "Go premium Imogen imogen@cutlansmyth.com" at bounding box center [664, 31] width 803 height 57
click at [1016, 21] on span "Imogen" at bounding box center [1021, 29] width 46 height 17
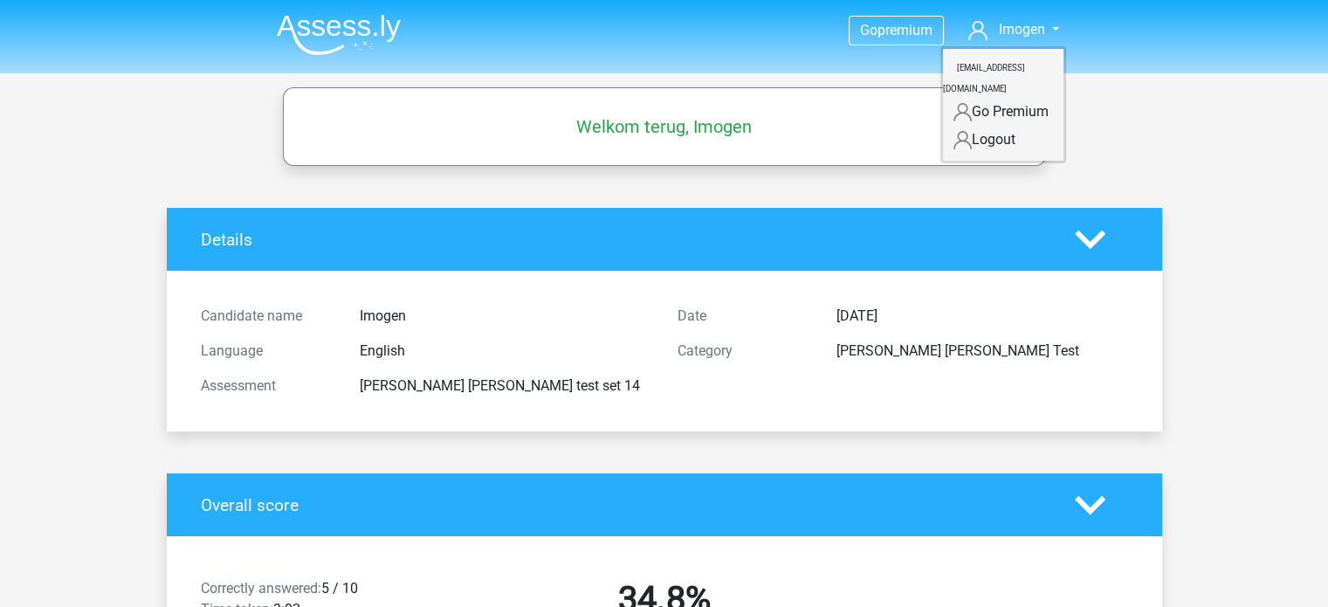
click at [327, 37] on img at bounding box center [339, 34] width 124 height 41
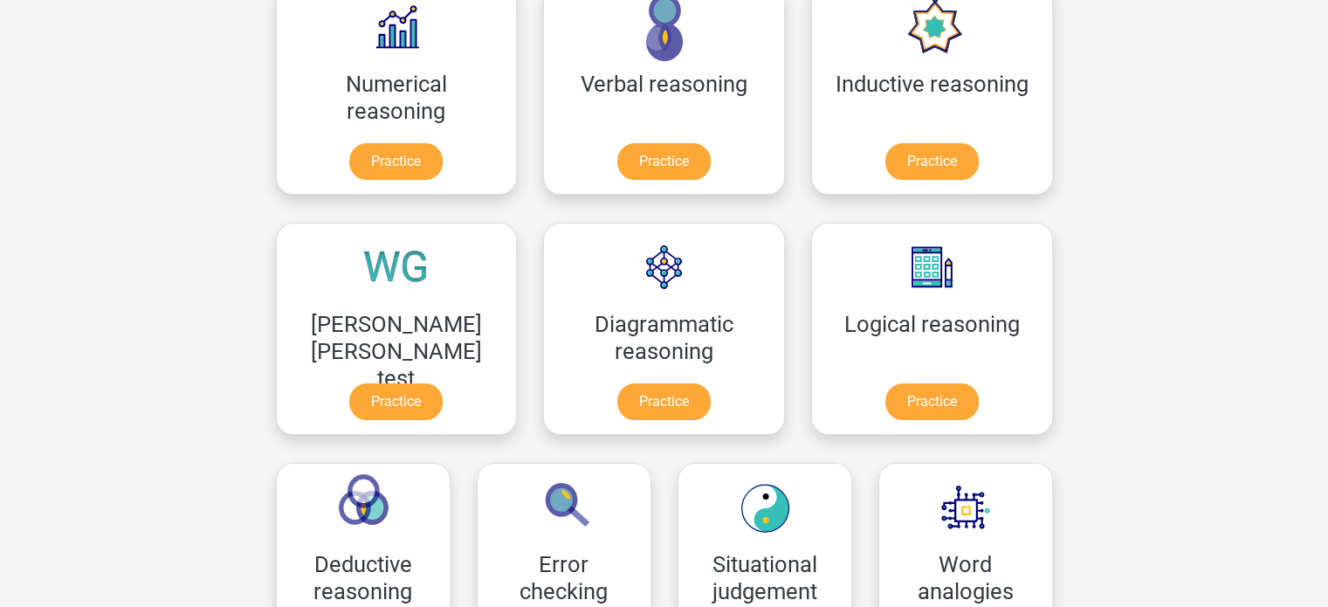
scroll to position [328, 0]
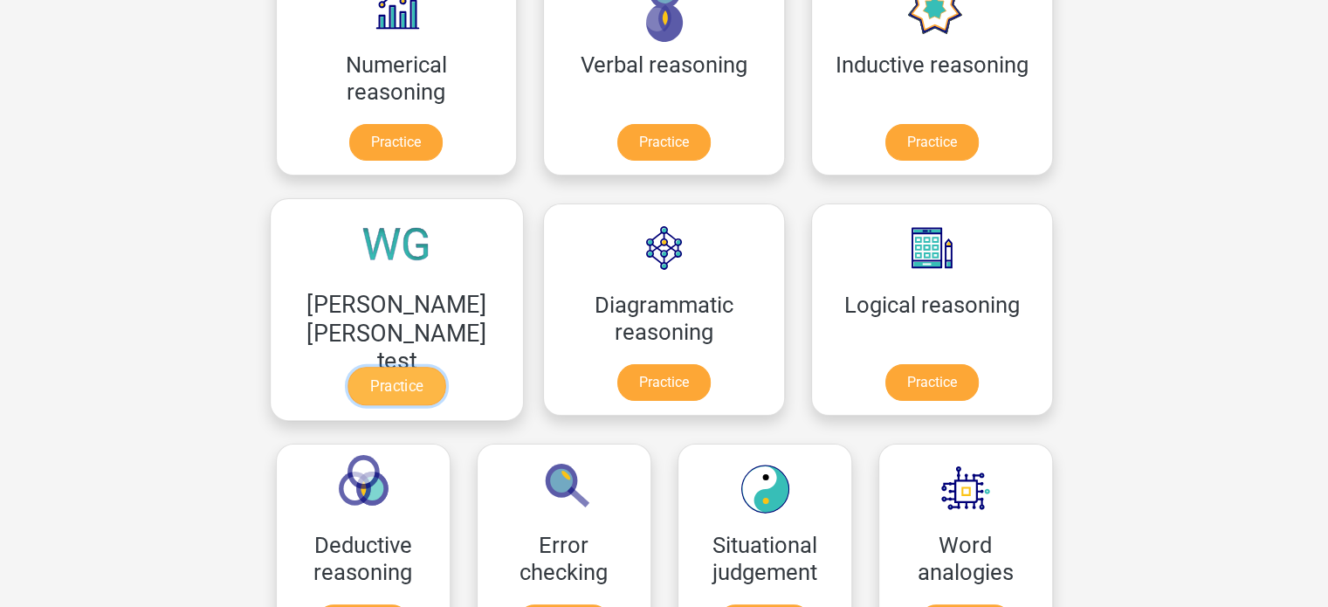
click at [445, 367] on link "Practice" at bounding box center [396, 386] width 98 height 38
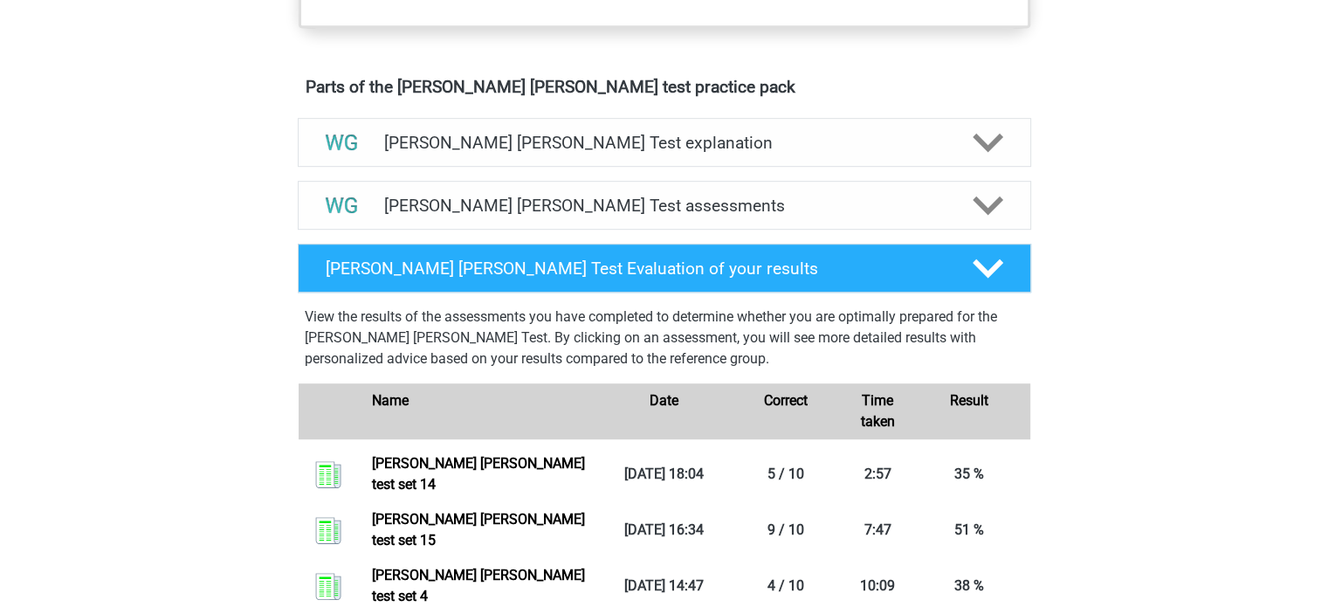
scroll to position [843, 0]
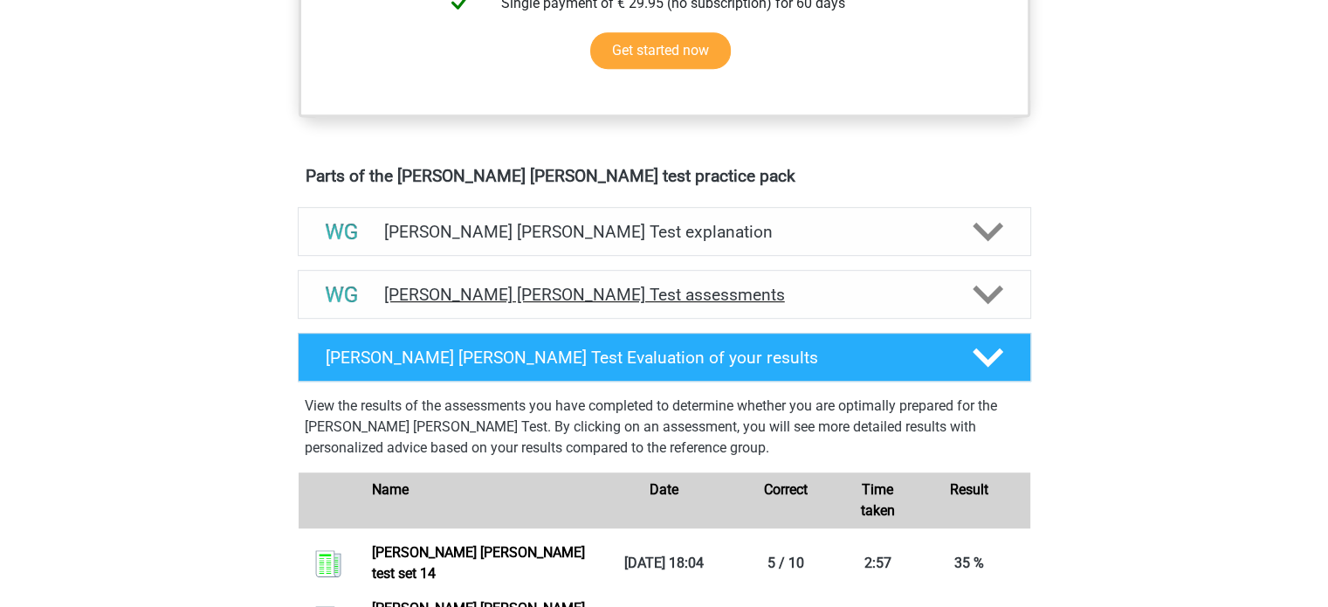
click at [544, 297] on h4 "Watson Glaser Test assessments" at bounding box center [664, 295] width 560 height 20
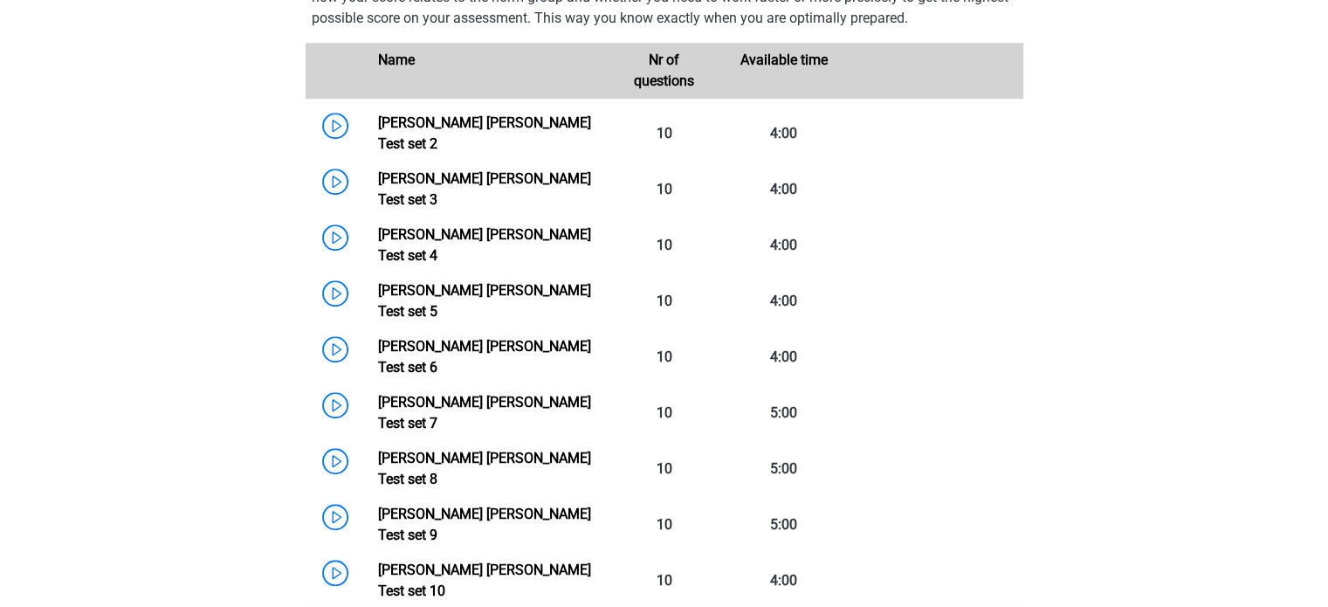
scroll to position [1547, 0]
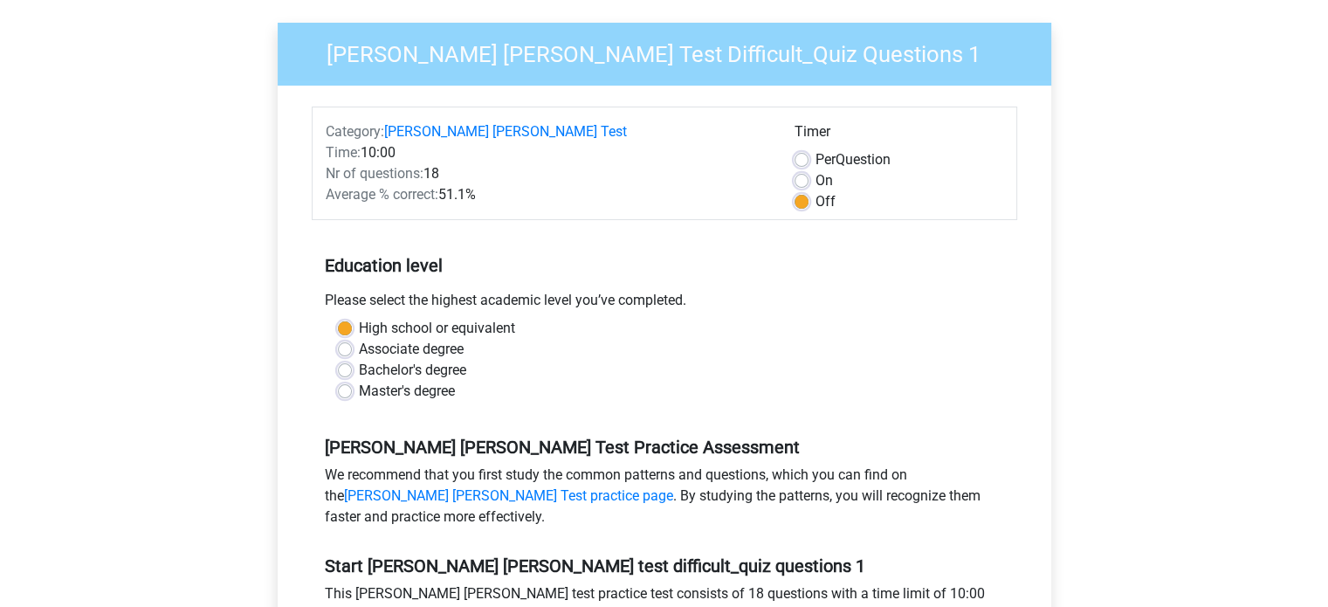
scroll to position [348, 0]
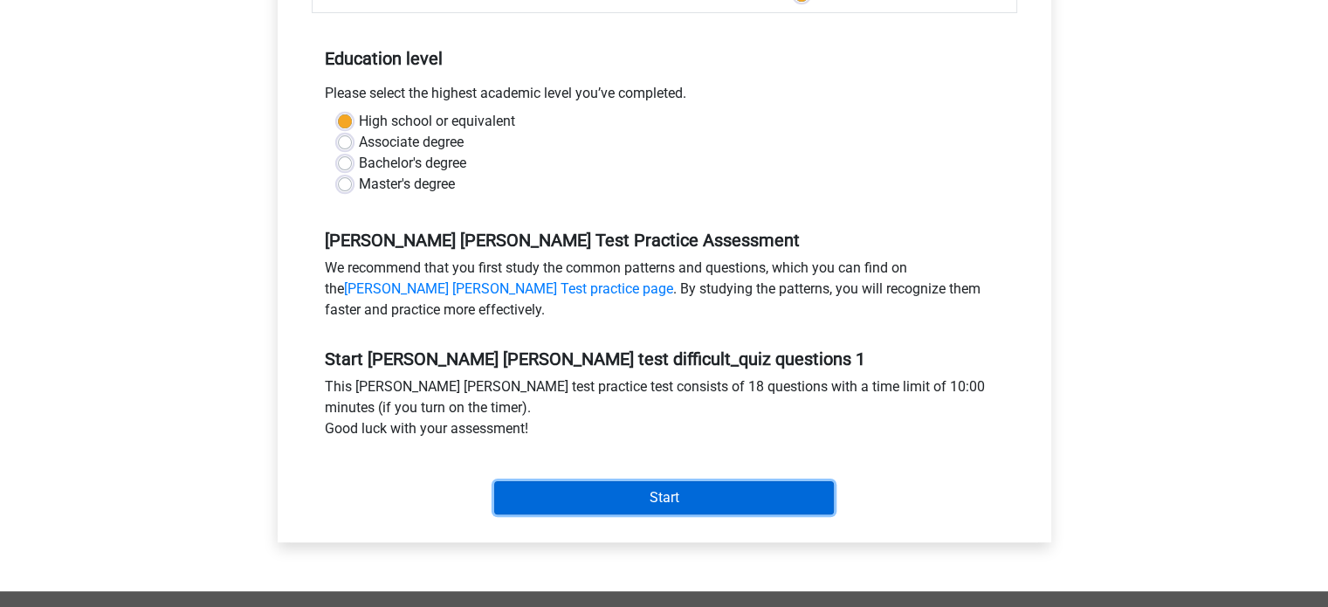
click at [642, 486] on input "Start" at bounding box center [664, 497] width 340 height 33
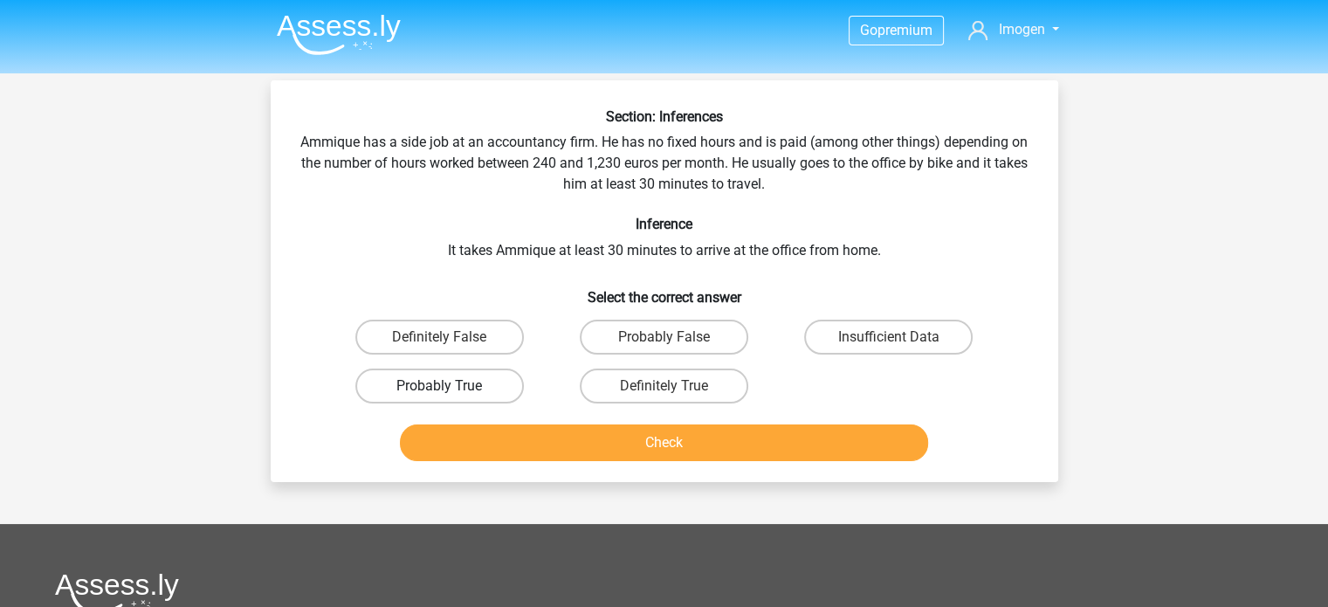
click at [496, 380] on label "Probably True" at bounding box center [439, 385] width 168 height 35
click at [450, 386] on input "Probably True" at bounding box center [444, 391] width 11 height 11
radio input "true"
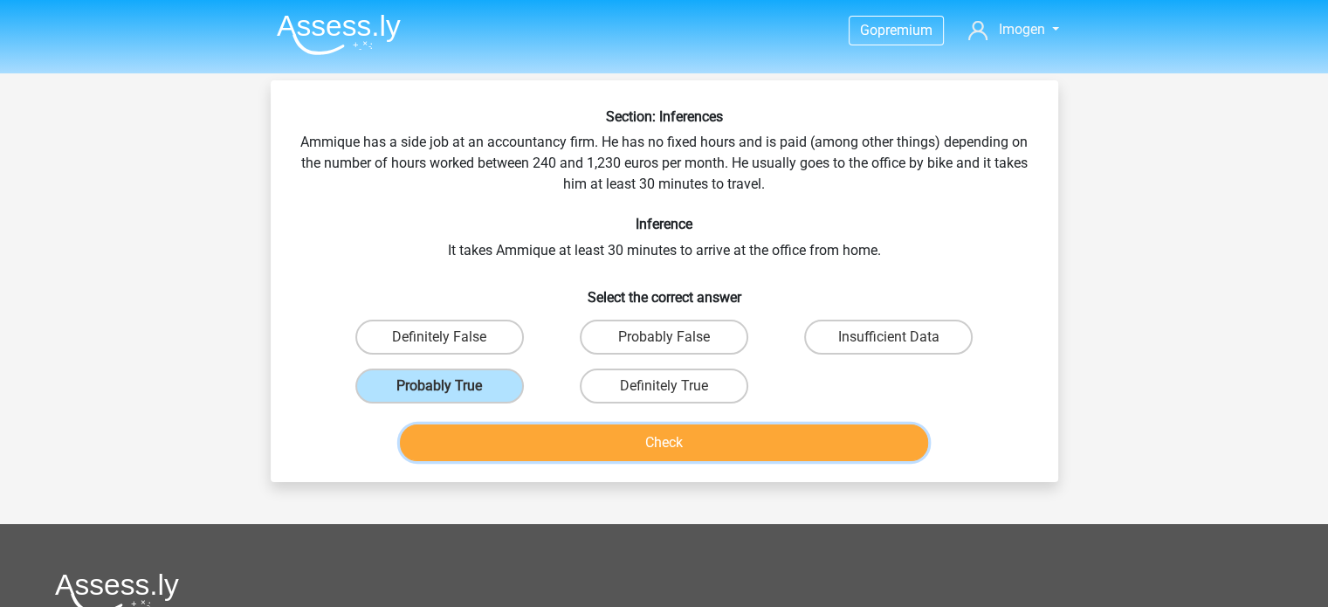
click at [630, 450] on button "Check" at bounding box center [664, 442] width 528 height 37
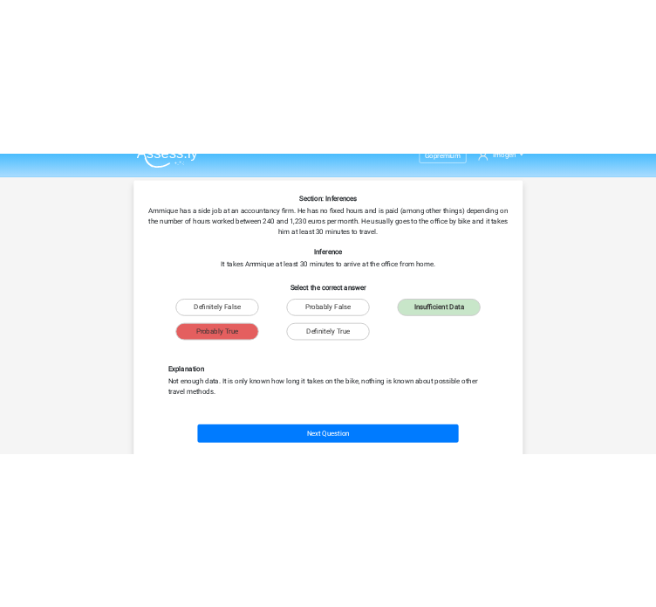
scroll to position [28, 0]
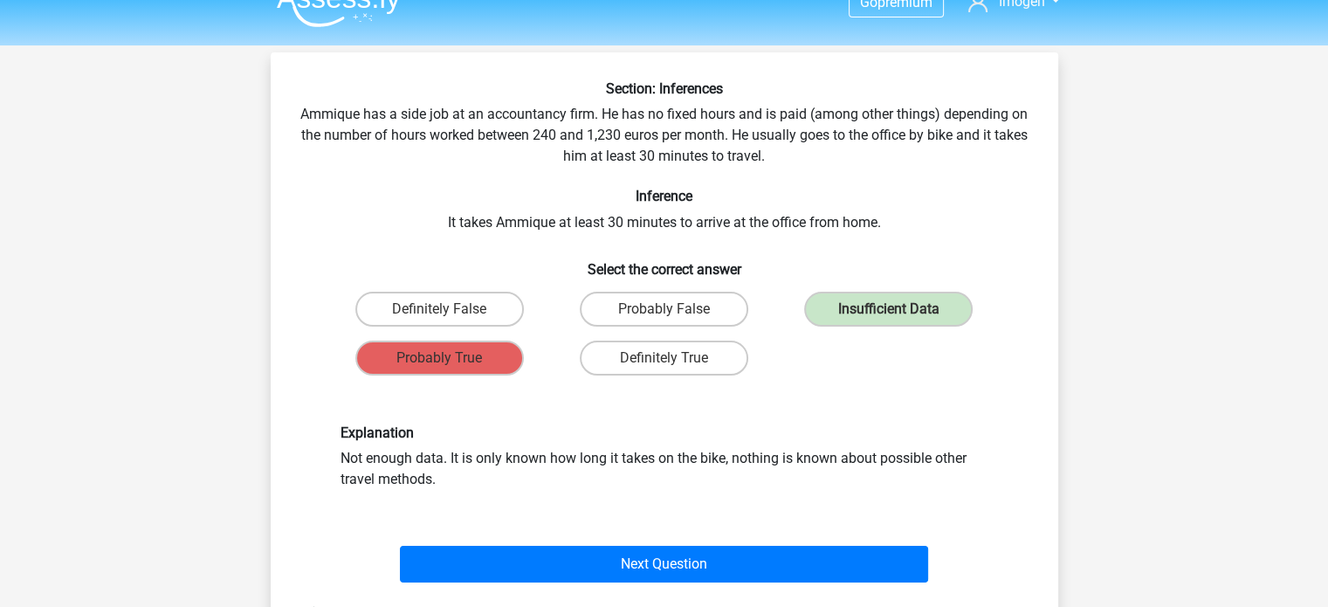
click at [630, 450] on div "Explanation Not enough data. It is only known how long it takes on the bike, no…" at bounding box center [664, 456] width 674 height 65
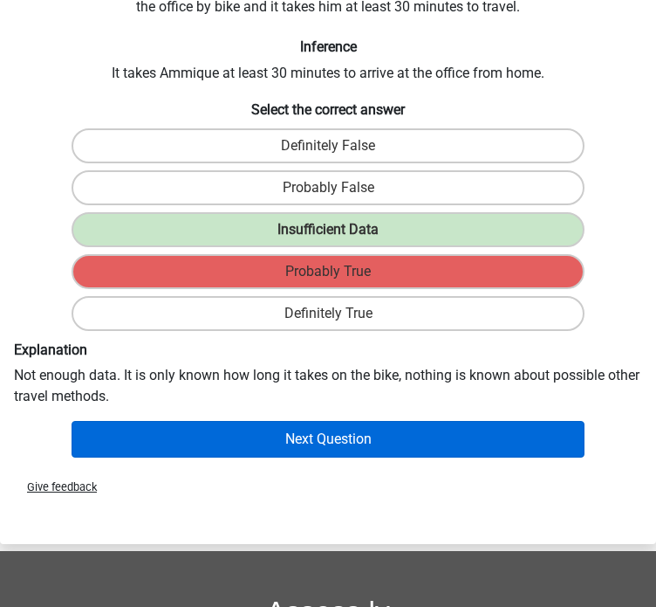
scroll to position [159, 0]
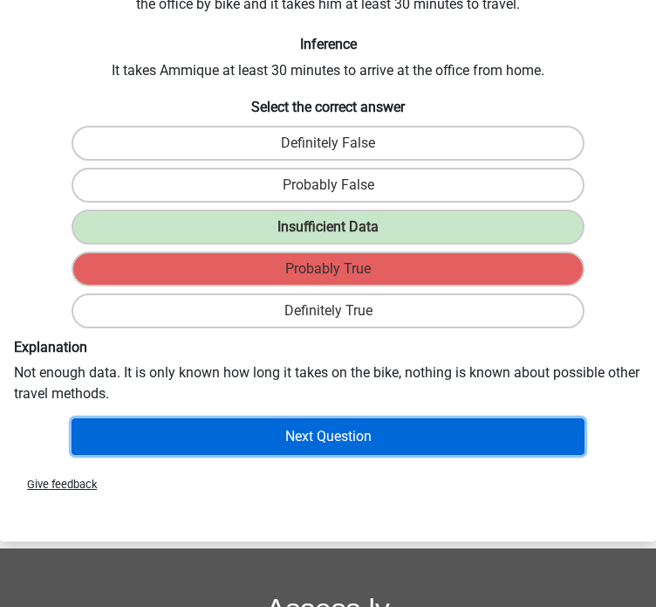
click at [380, 444] on button "Next Question" at bounding box center [328, 436] width 512 height 37
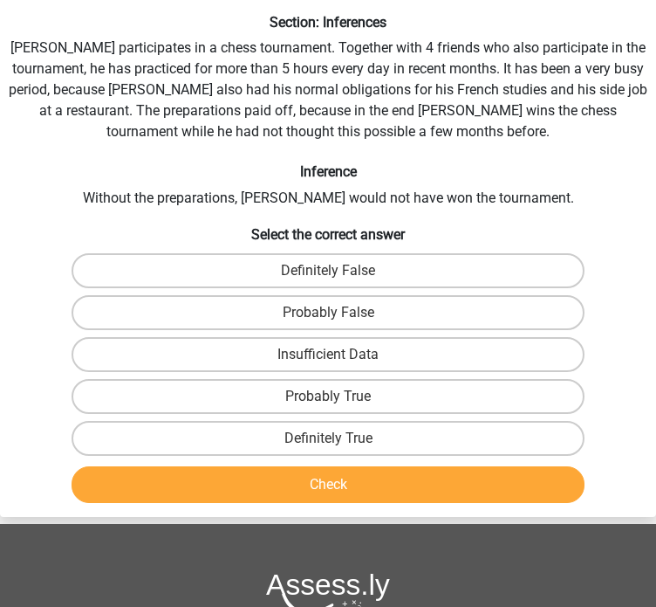
scroll to position [66, 0]
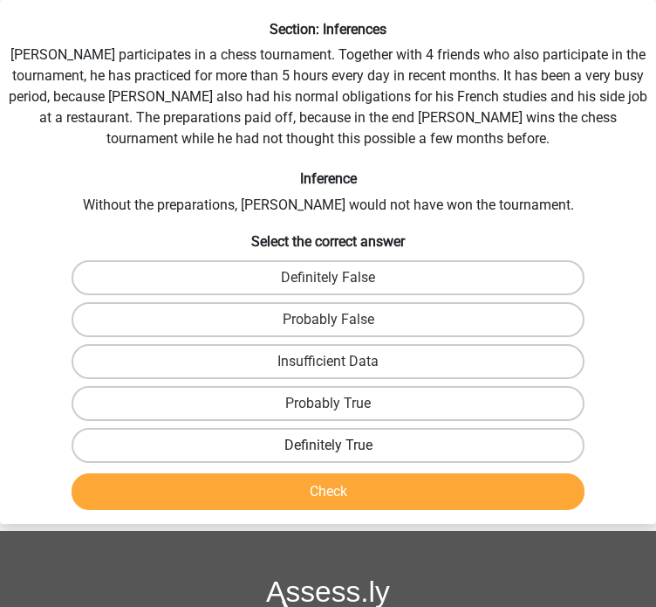
click at [391, 432] on label "Definitely True" at bounding box center [328, 445] width 512 height 35
click at [340, 445] on input "Definitely True" at bounding box center [333, 450] width 11 height 11
radio input "true"
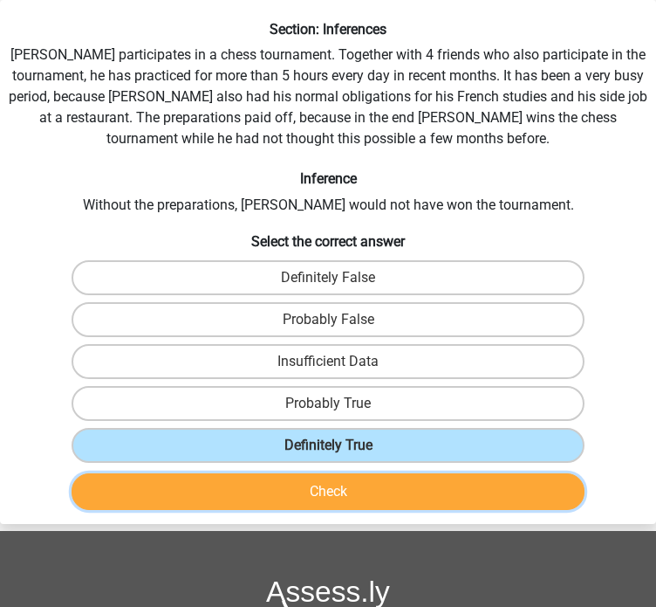
click at [368, 477] on button "Check" at bounding box center [328, 491] width 512 height 37
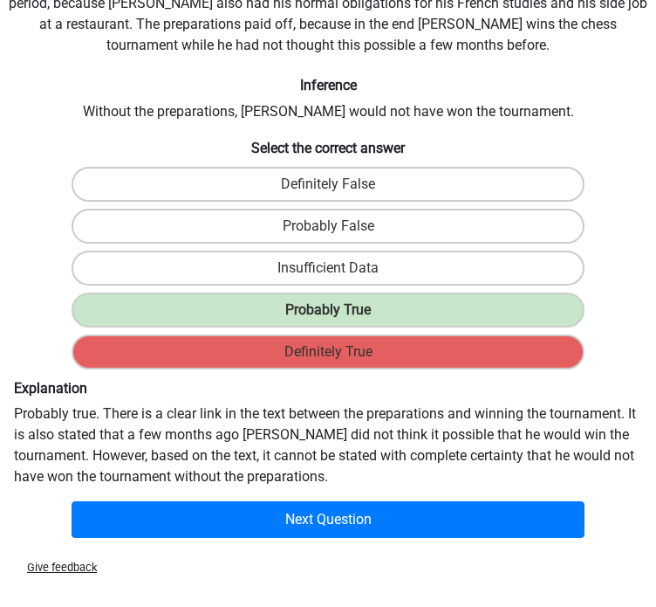
scroll to position [161, 0]
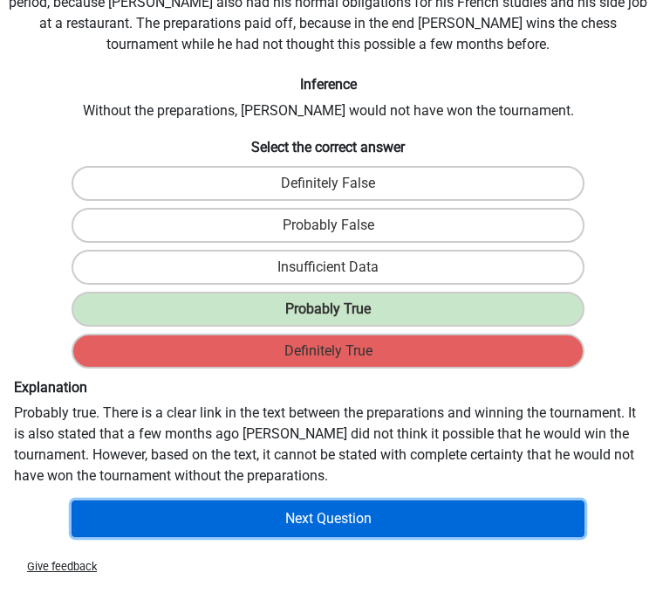
click at [328, 519] on button "Next Question" at bounding box center [328, 518] width 512 height 37
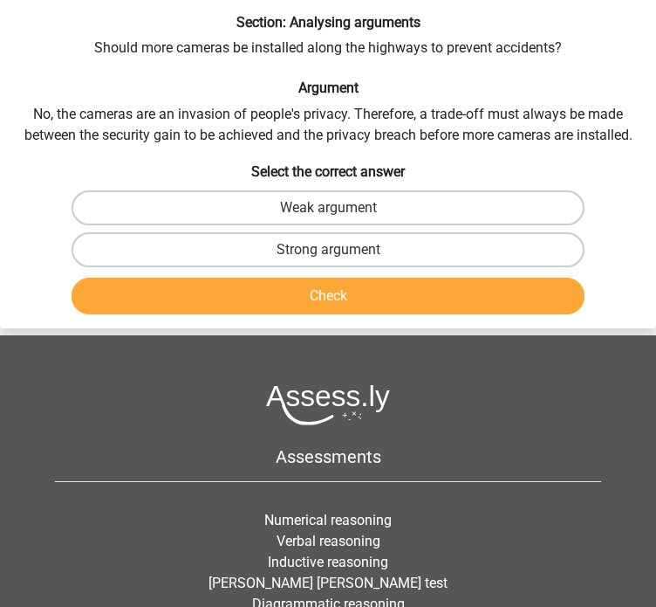
scroll to position [66, 0]
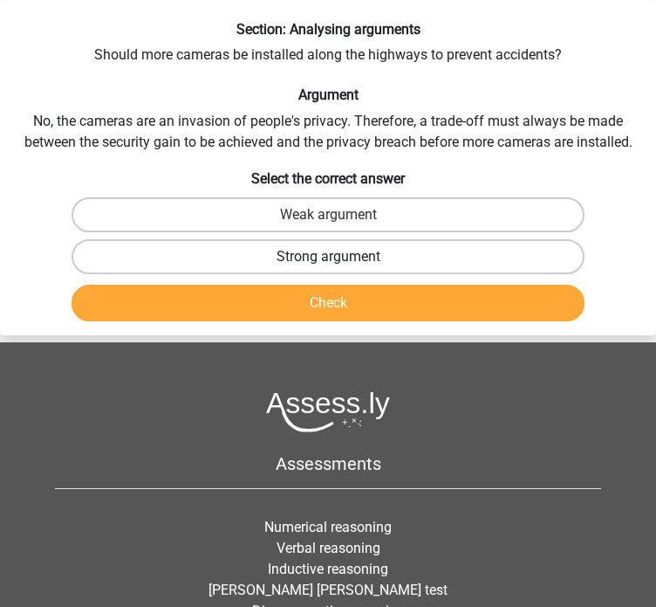
click at [325, 246] on label "Strong argument" at bounding box center [328, 256] width 512 height 35
click at [328, 257] on input "Strong argument" at bounding box center [333, 262] width 11 height 11
radio input "true"
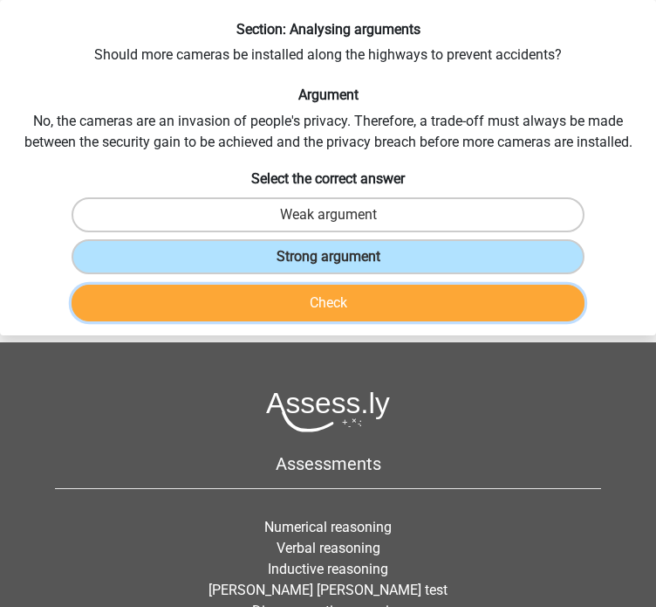
click at [298, 313] on button "Check" at bounding box center [328, 303] width 512 height 37
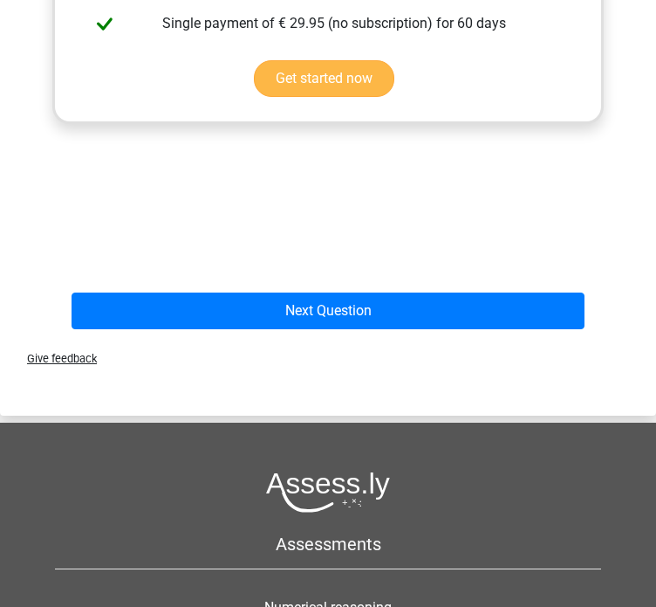
scroll to position [621, 0]
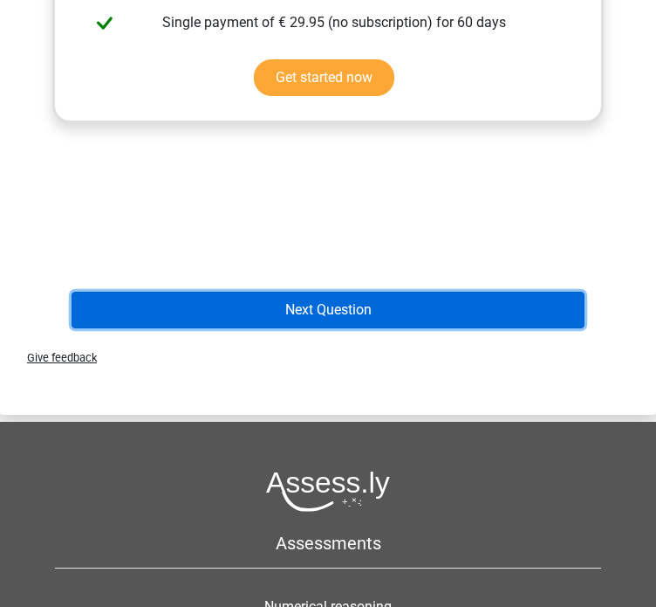
click at [332, 305] on button "Next Question" at bounding box center [328, 310] width 512 height 37
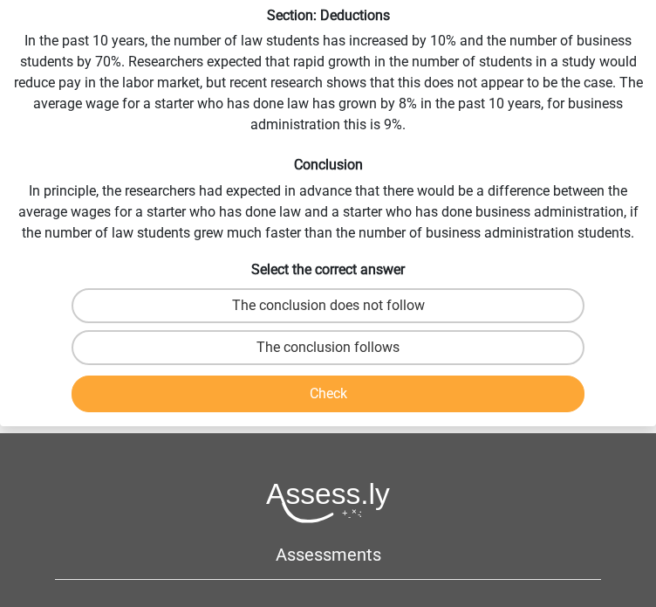
scroll to position [66, 0]
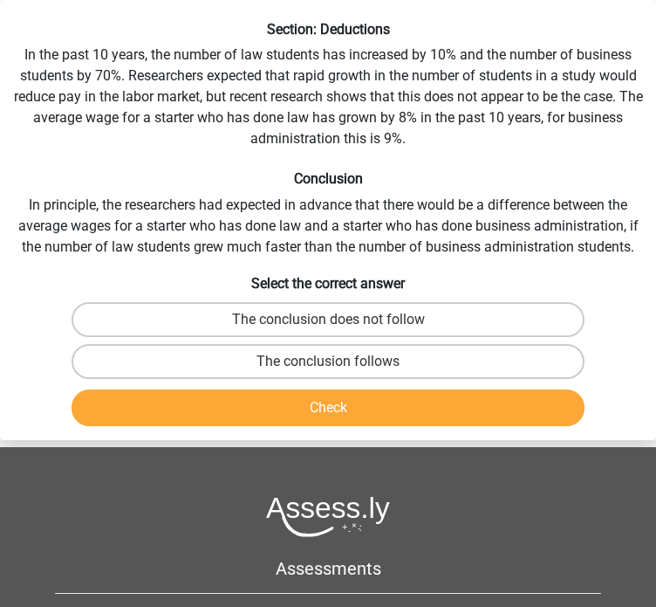
click at [332, 305] on label "The conclusion does not follow" at bounding box center [328, 319] width 512 height 35
click at [332, 319] on input "The conclusion does not follow" at bounding box center [333, 324] width 11 height 11
radio input "true"
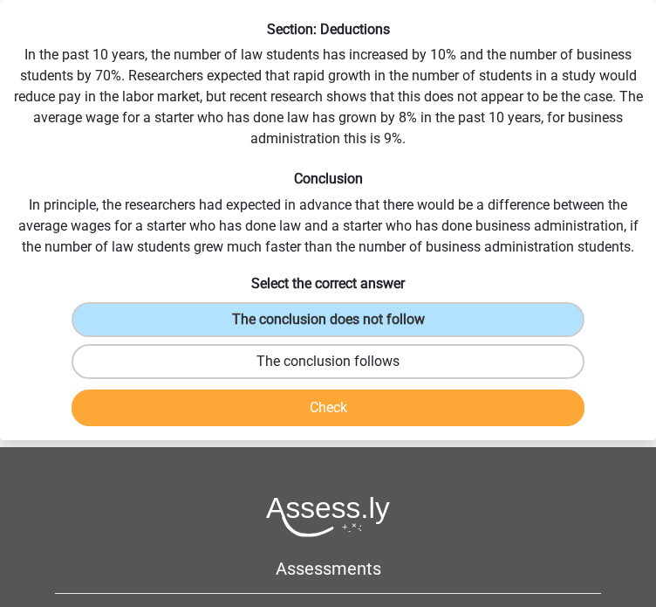
click at [305, 354] on label "The conclusion follows" at bounding box center [328, 361] width 512 height 35
click at [328, 361] on input "The conclusion follows" at bounding box center [333, 366] width 11 height 11
radio input "true"
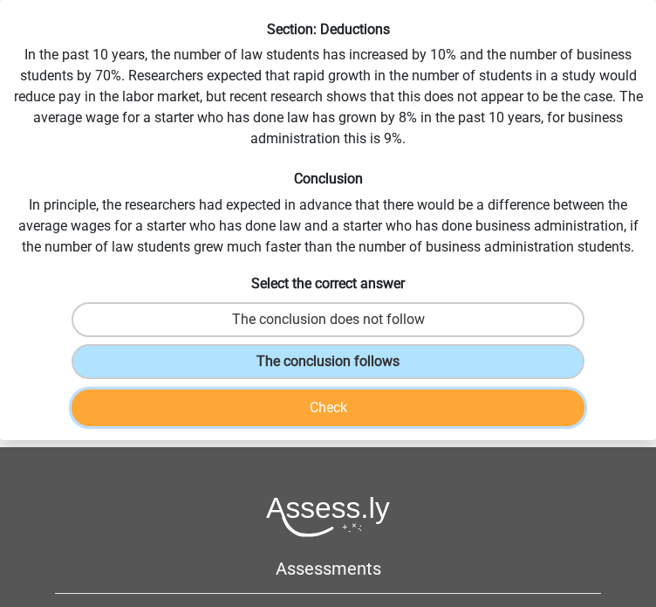
click at [290, 392] on button "Check" at bounding box center [328, 407] width 512 height 37
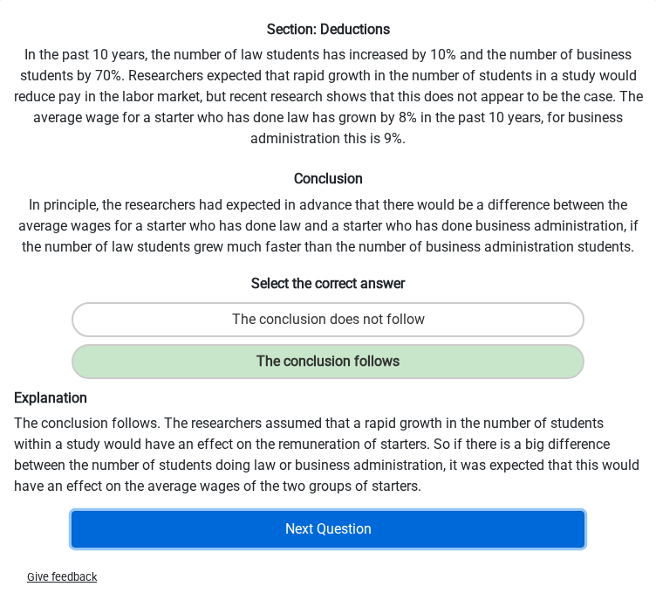
click at [440, 531] on button "Next Question" at bounding box center [328, 529] width 512 height 37
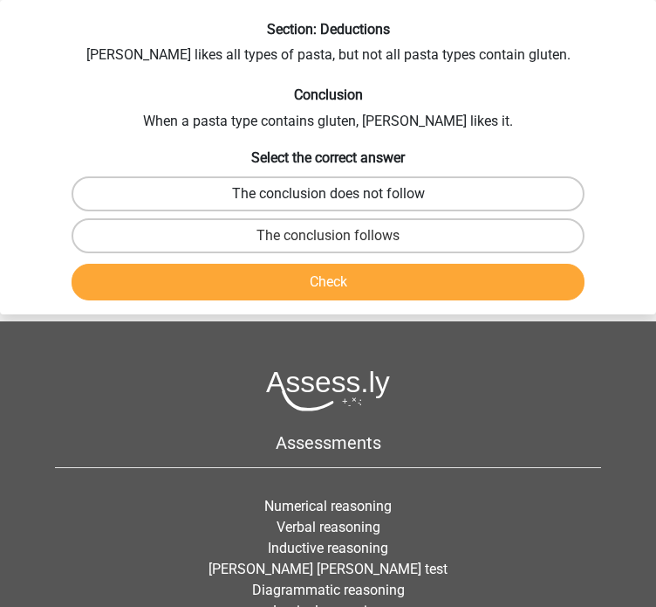
click at [446, 201] on label "The conclusion does not follow" at bounding box center [328, 193] width 512 height 35
click at [340, 201] on input "The conclusion does not follow" at bounding box center [333, 199] width 11 height 11
radio input "true"
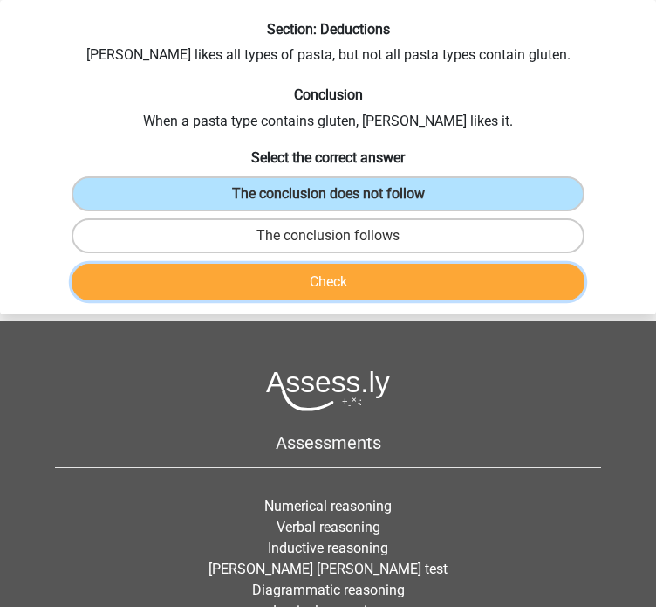
click at [399, 282] on button "Check" at bounding box center [328, 282] width 512 height 37
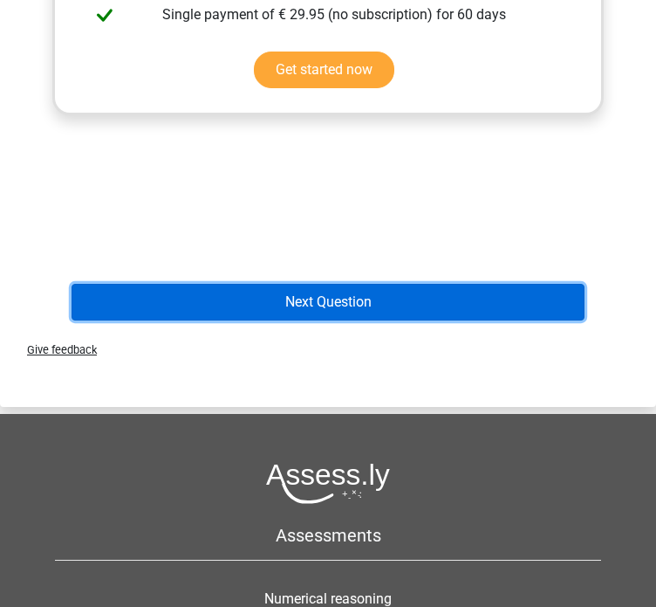
click at [395, 304] on button "Next Question" at bounding box center [328, 302] width 512 height 37
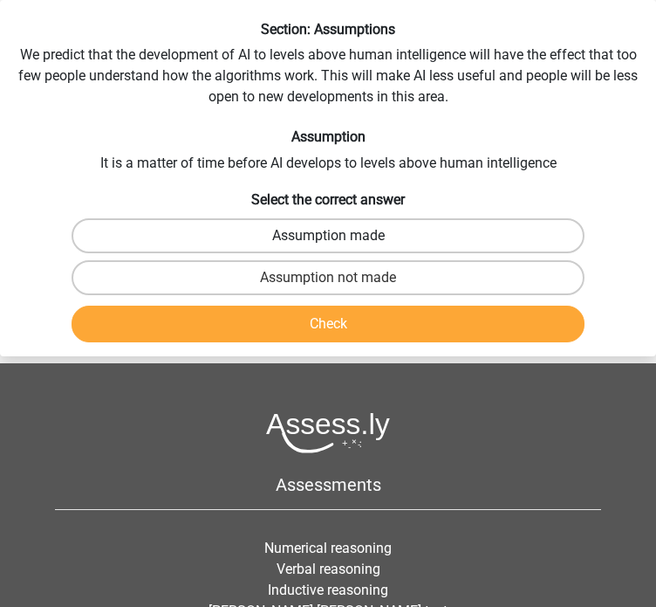
click at [485, 226] on label "Assumption made" at bounding box center [328, 235] width 512 height 35
click at [340, 236] on input "Assumption made" at bounding box center [333, 241] width 11 height 11
radio input "true"
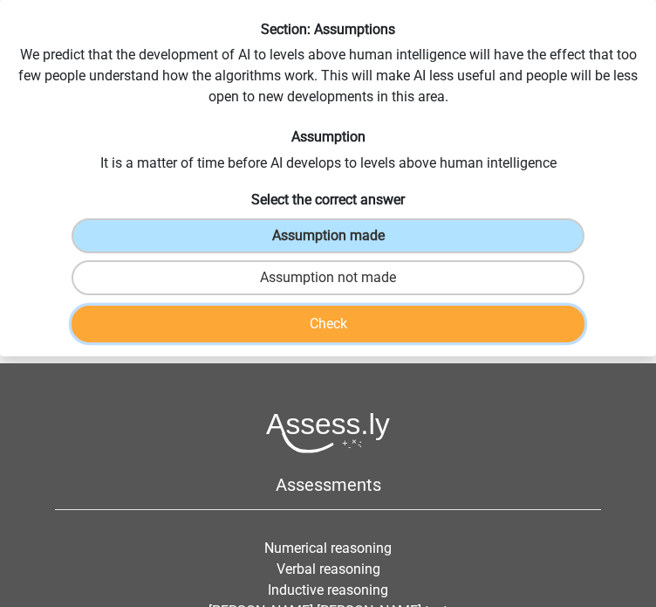
click at [415, 333] on button "Check" at bounding box center [328, 324] width 512 height 37
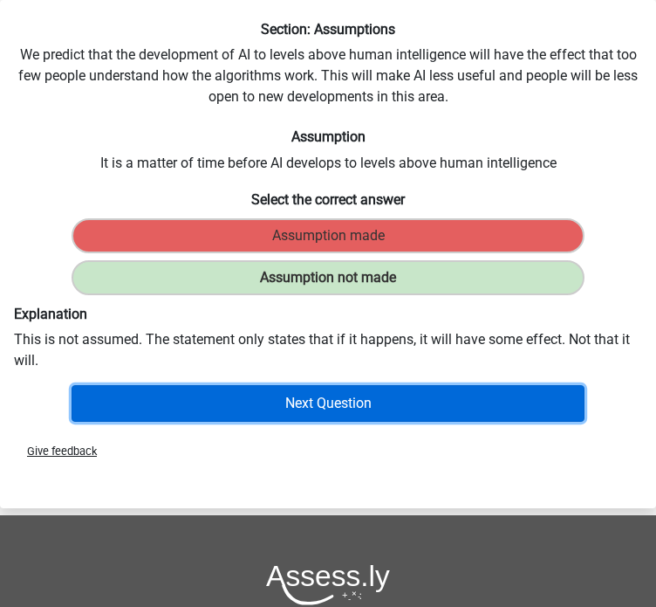
click at [378, 394] on button "Next Question" at bounding box center [328, 403] width 512 height 37
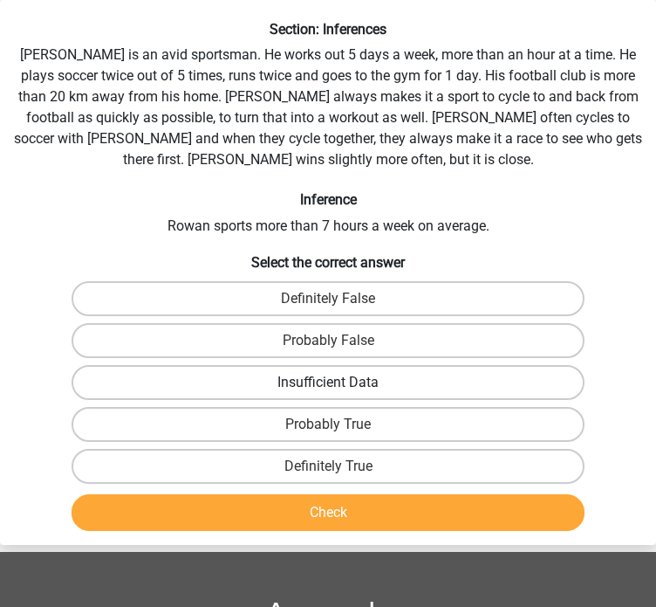
click at [348, 380] on label "Insufficient Data" at bounding box center [328, 382] width 512 height 35
click at [340, 382] on input "Insufficient Data" at bounding box center [333, 387] width 11 height 11
radio input "true"
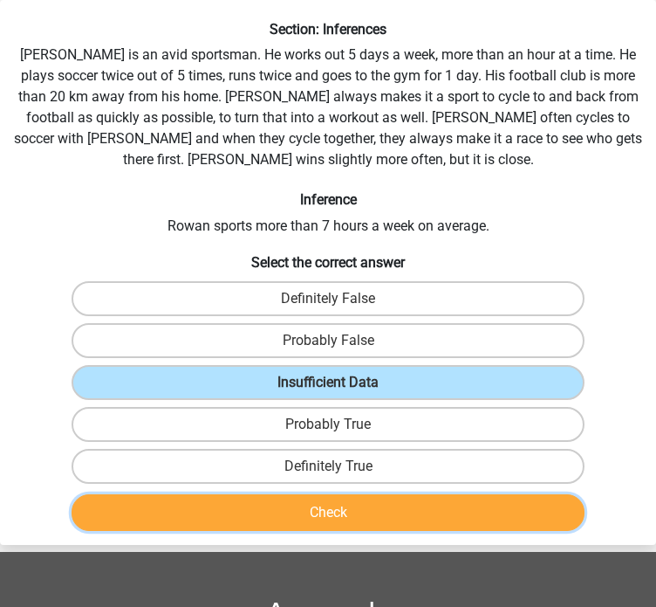
click at [344, 515] on button "Check" at bounding box center [328, 512] width 512 height 37
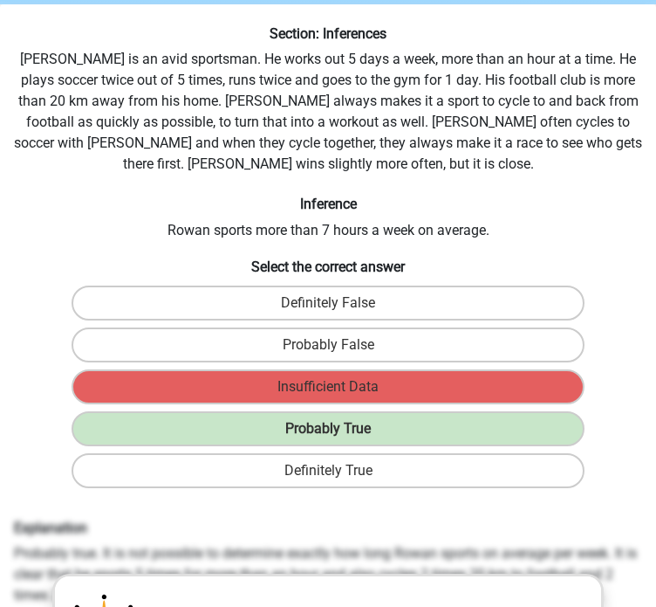
scroll to position [63, 0]
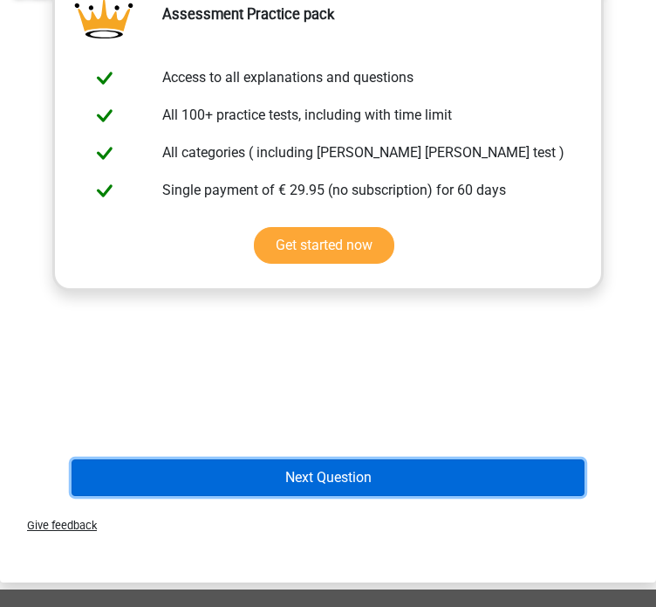
click at [354, 470] on button "Next Question" at bounding box center [328, 477] width 512 height 37
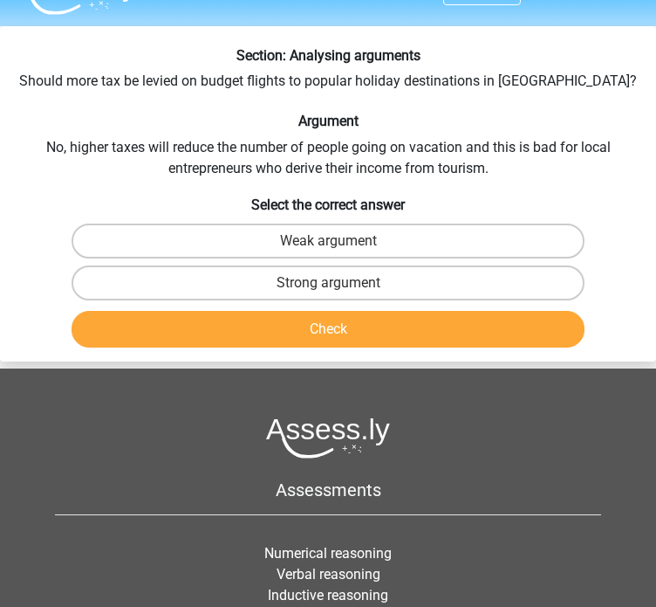
scroll to position [39, 0]
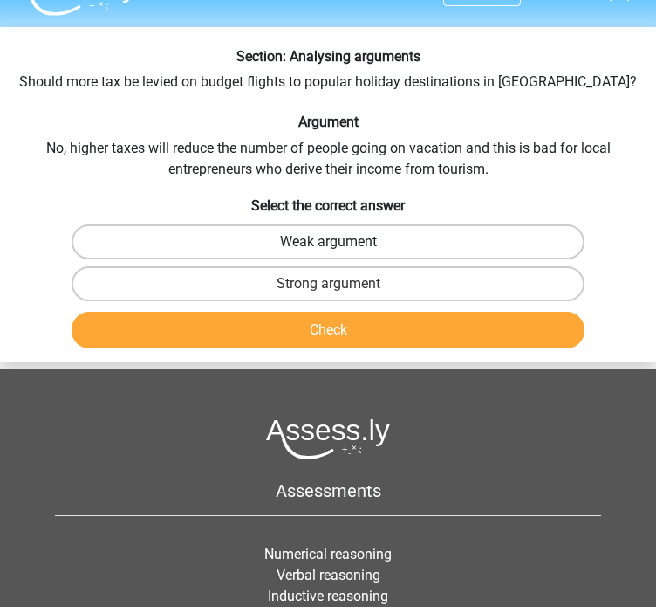
click at [383, 230] on label "Weak argument" at bounding box center [328, 241] width 512 height 35
click at [340, 242] on input "Weak argument" at bounding box center [333, 247] width 11 height 11
radio input "true"
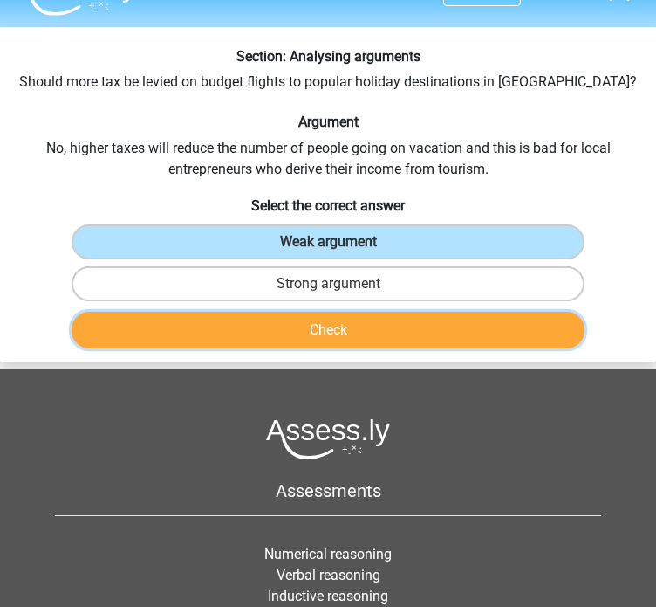
click at [361, 325] on button "Check" at bounding box center [328, 330] width 512 height 37
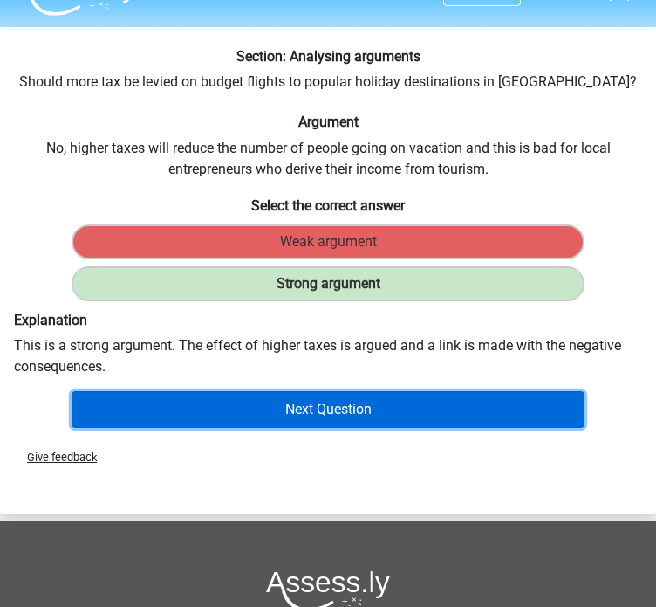
click at [393, 411] on button "Next Question" at bounding box center [328, 409] width 512 height 37
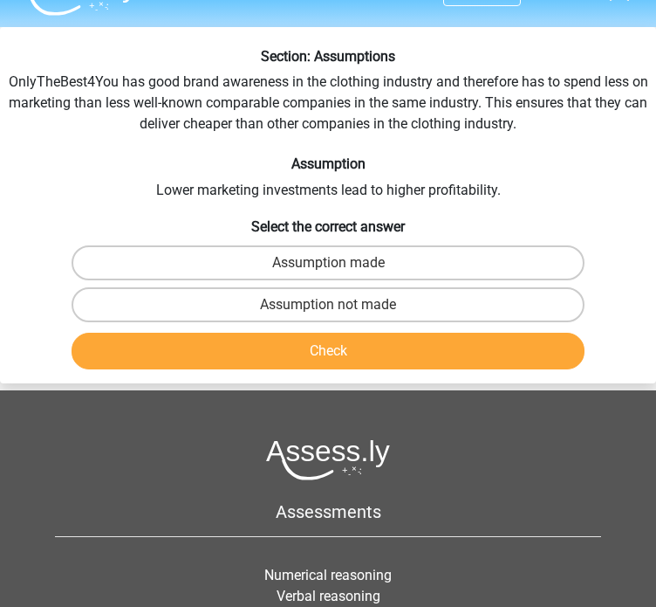
scroll to position [66, 0]
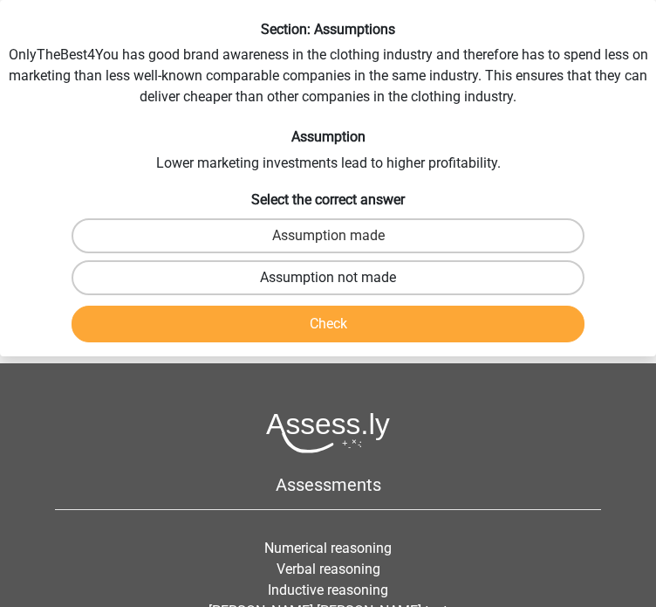
click at [447, 269] on label "Assumption not made" at bounding box center [328, 277] width 512 height 35
click at [340, 278] on input "Assumption not made" at bounding box center [333, 283] width 11 height 11
radio input "true"
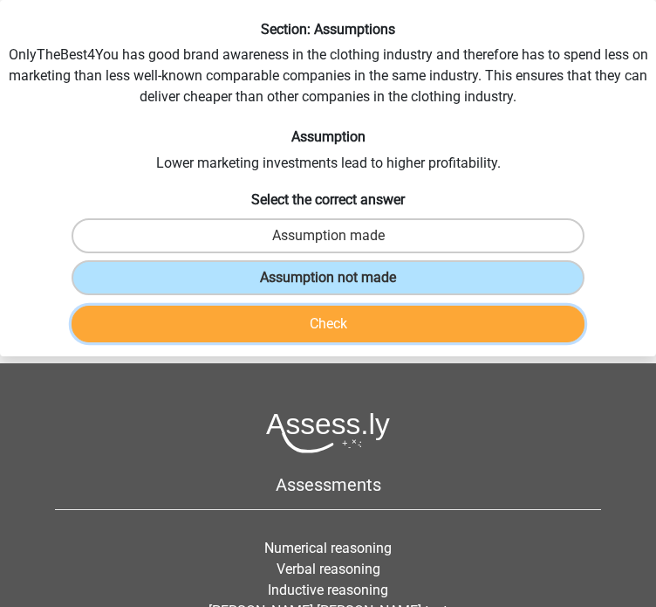
click at [415, 317] on button "Check" at bounding box center [328, 324] width 512 height 37
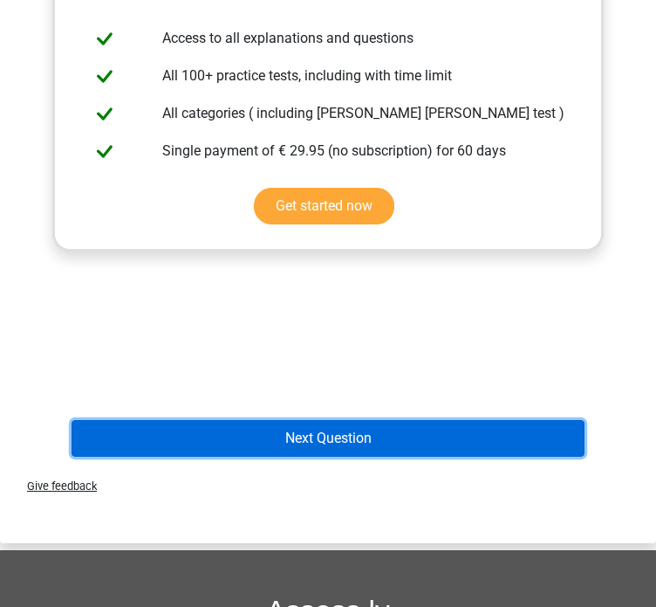
click at [348, 430] on button "Next Question" at bounding box center [328, 438] width 512 height 37
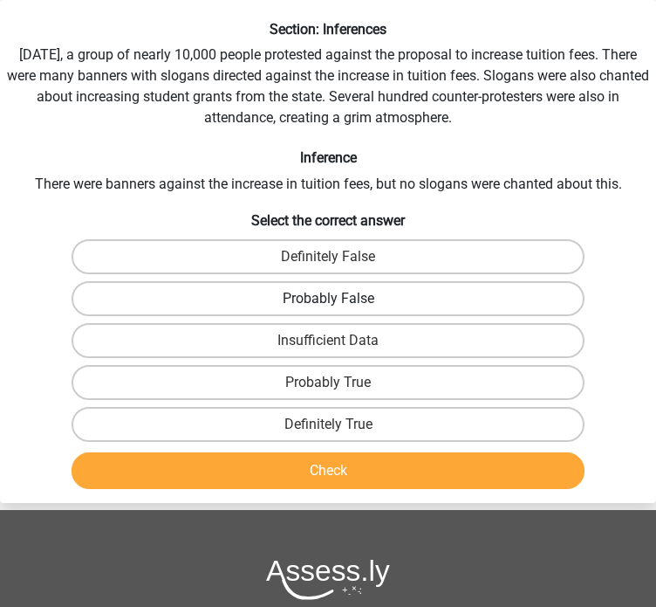
click at [364, 306] on label "Probably False" at bounding box center [328, 298] width 512 height 35
click at [340, 306] on input "Probably False" at bounding box center [333, 304] width 11 height 11
radio input "true"
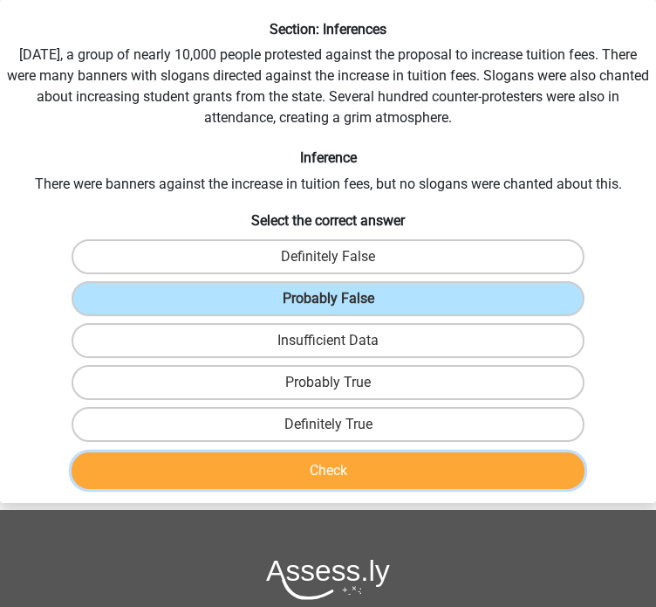
click at [326, 463] on button "Check" at bounding box center [328, 470] width 512 height 37
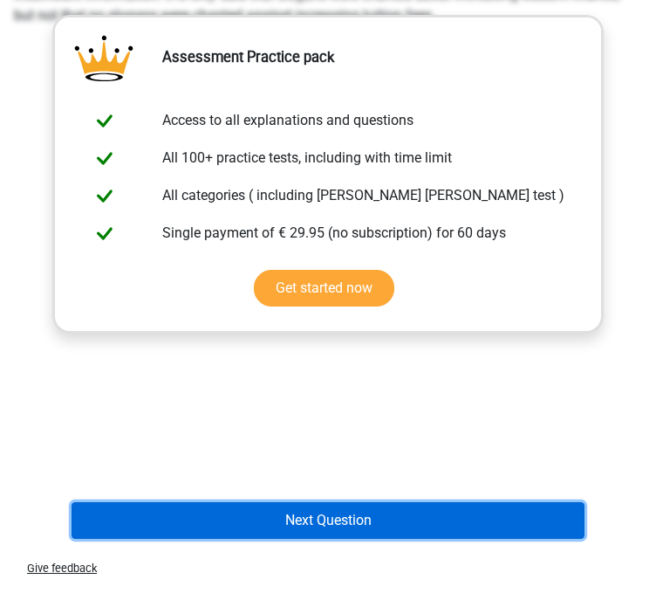
click at [360, 518] on button "Next Question" at bounding box center [328, 520] width 512 height 37
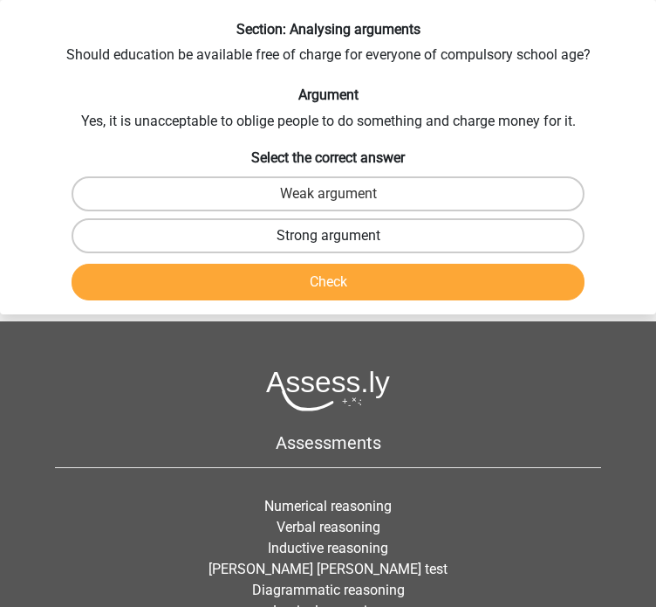
click at [374, 237] on label "Strong argument" at bounding box center [328, 235] width 512 height 35
click at [340, 237] on input "Strong argument" at bounding box center [333, 241] width 11 height 11
radio input "true"
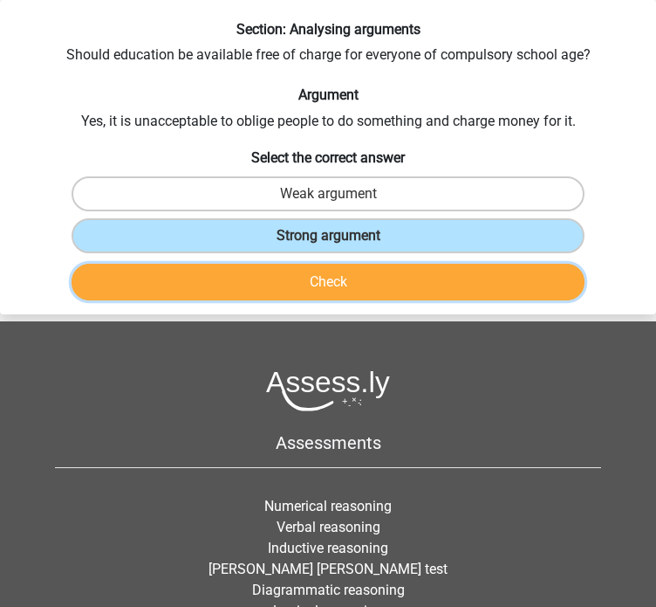
click at [349, 281] on button "Check" at bounding box center [328, 282] width 512 height 37
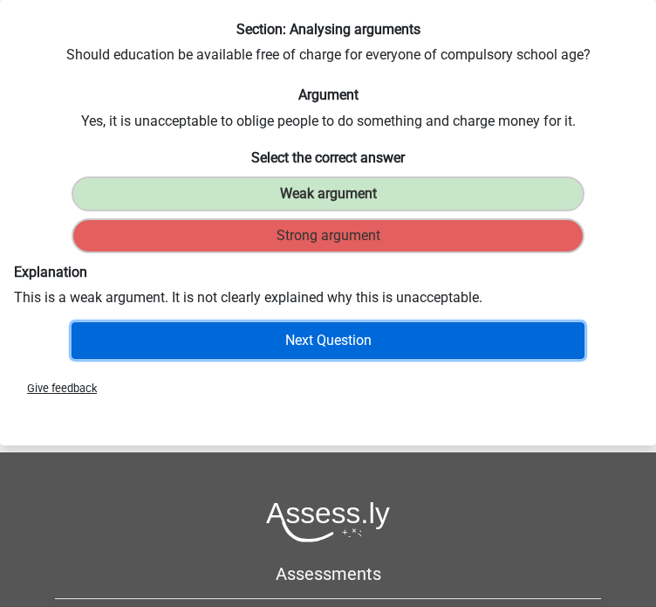
click at [282, 341] on button "Next Question" at bounding box center [328, 340] width 512 height 37
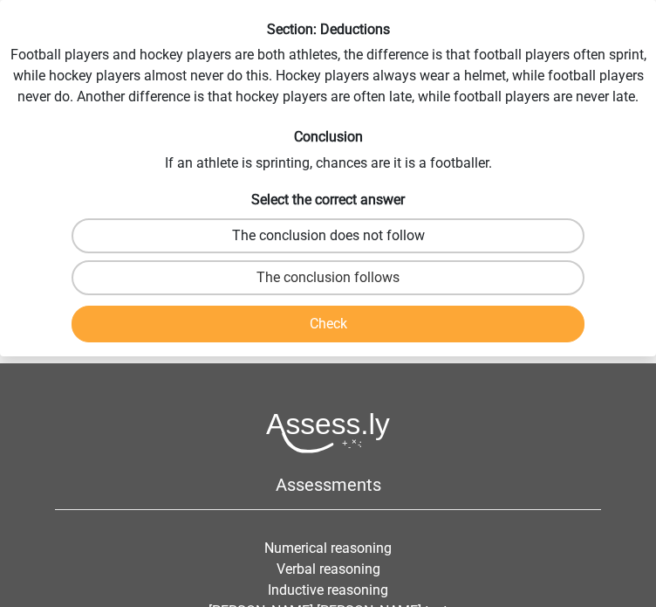
click at [316, 230] on label "The conclusion does not follow" at bounding box center [328, 235] width 512 height 35
click at [328, 236] on input "The conclusion does not follow" at bounding box center [333, 241] width 11 height 11
radio input "true"
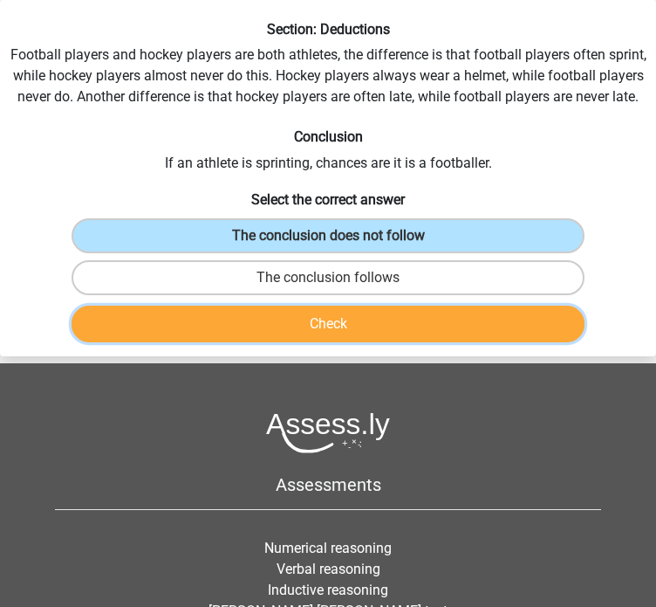
click at [311, 324] on button "Check" at bounding box center [328, 324] width 512 height 37
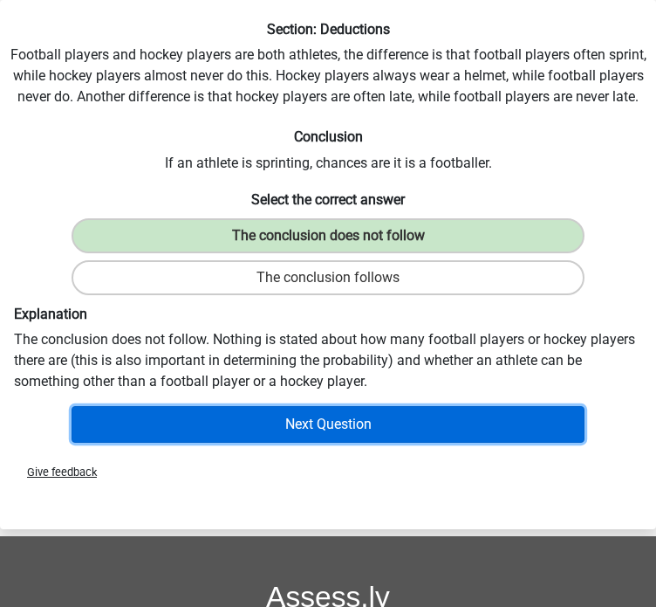
click at [348, 429] on button "Next Question" at bounding box center [328, 424] width 512 height 37
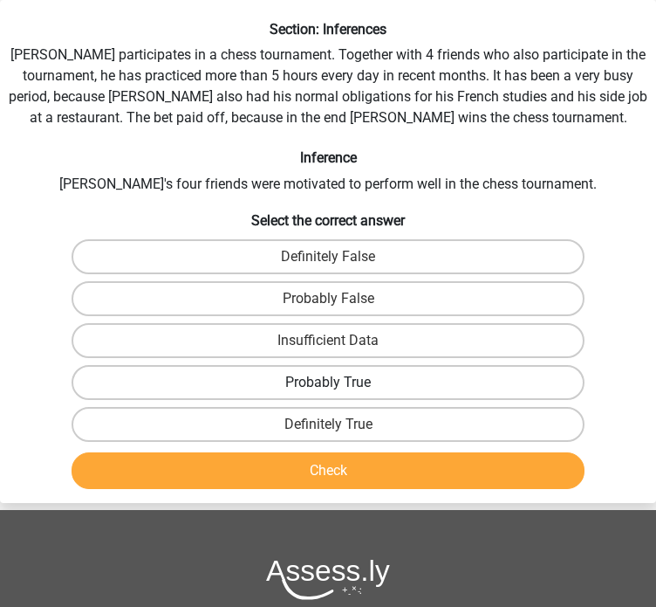
click at [350, 391] on label "Probably True" at bounding box center [328, 382] width 512 height 35
click at [340, 391] on input "Probably True" at bounding box center [333, 387] width 11 height 11
radio input "true"
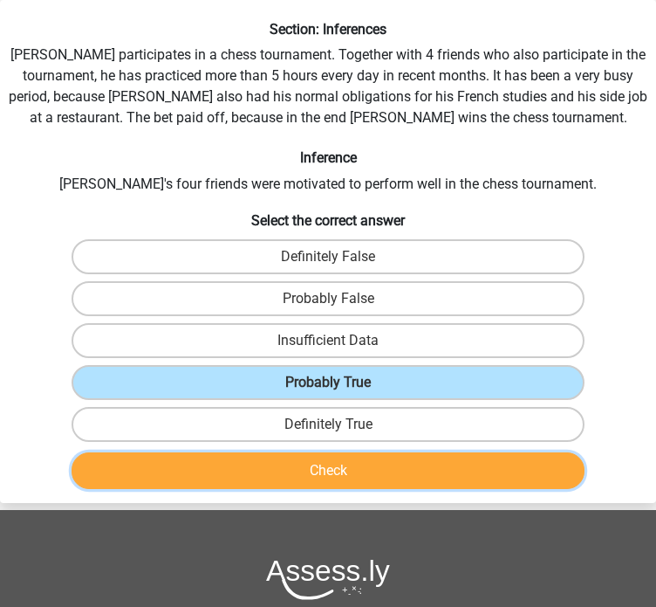
click at [333, 459] on button "Check" at bounding box center [328, 470] width 512 height 37
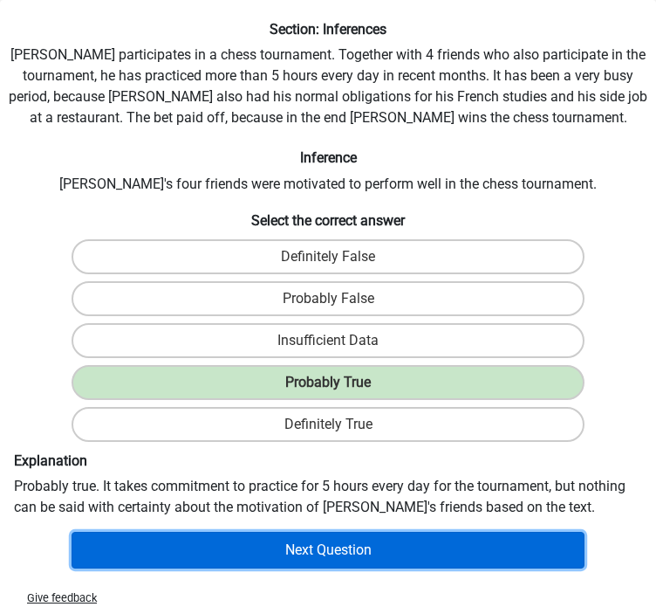
click at [366, 551] on button "Next Question" at bounding box center [328, 550] width 512 height 37
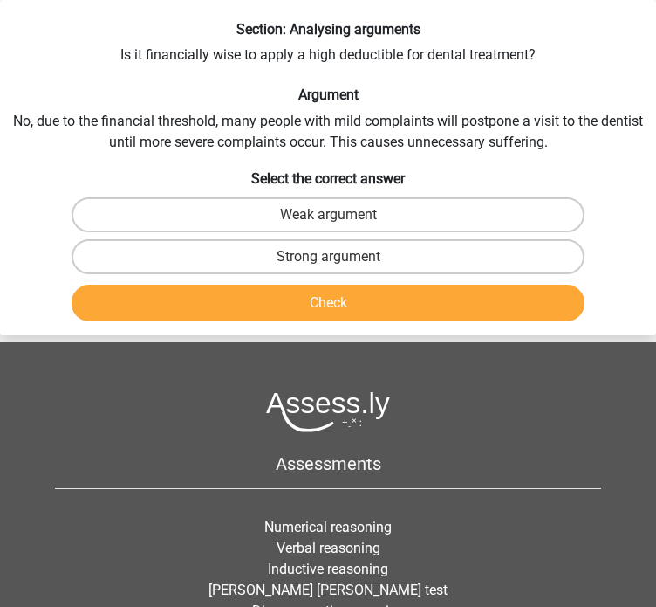
scroll to position [0, 0]
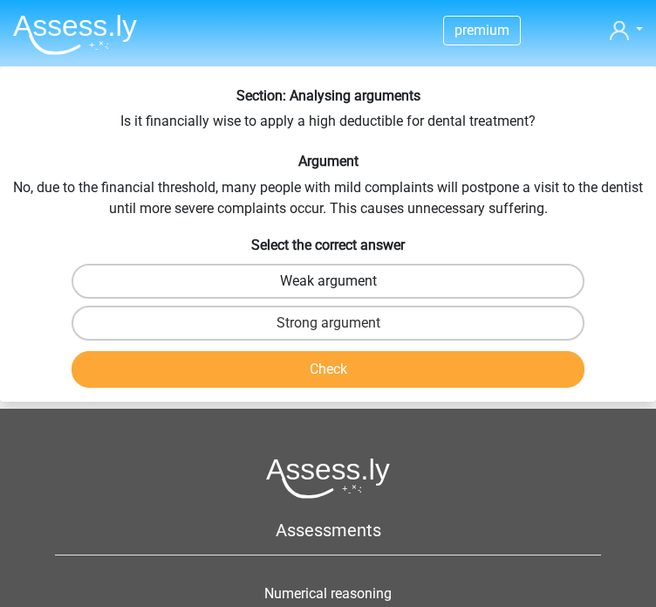
click at [359, 279] on label "Weak argument" at bounding box center [328, 281] width 512 height 35
click at [340, 281] on input "Weak argument" at bounding box center [333, 286] width 11 height 11
radio input "true"
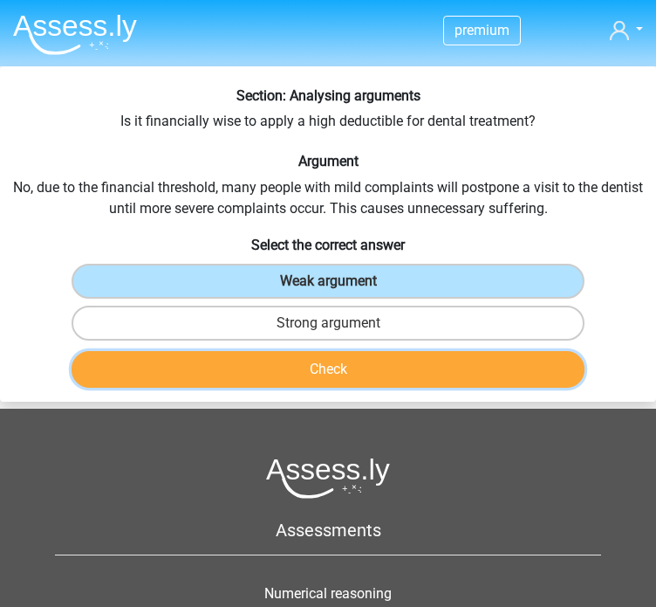
click at [325, 378] on button "Check" at bounding box center [328, 369] width 512 height 37
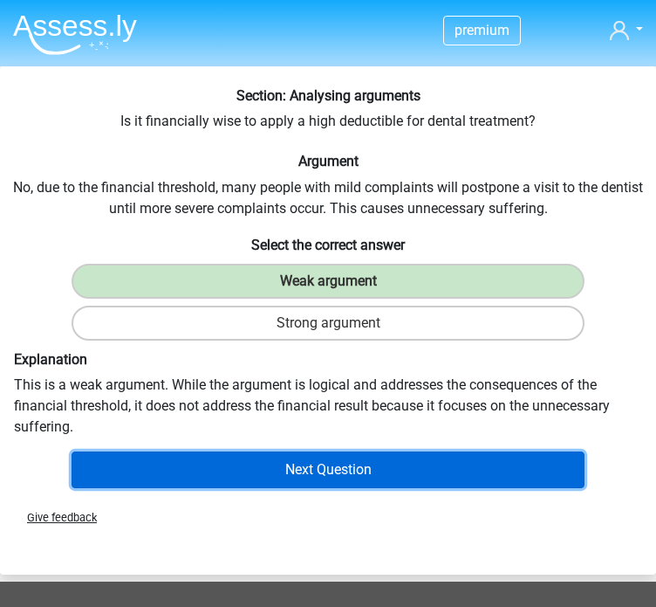
click at [452, 475] on button "Next Question" at bounding box center [328, 469] width 512 height 37
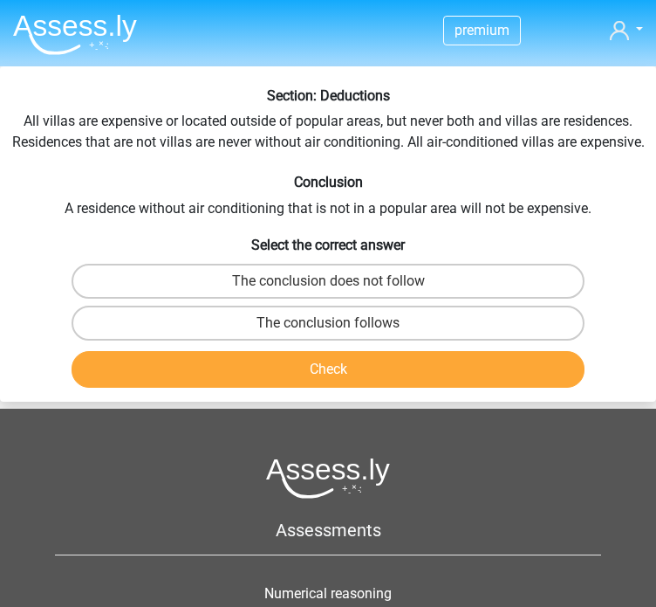
scroll to position [66, 0]
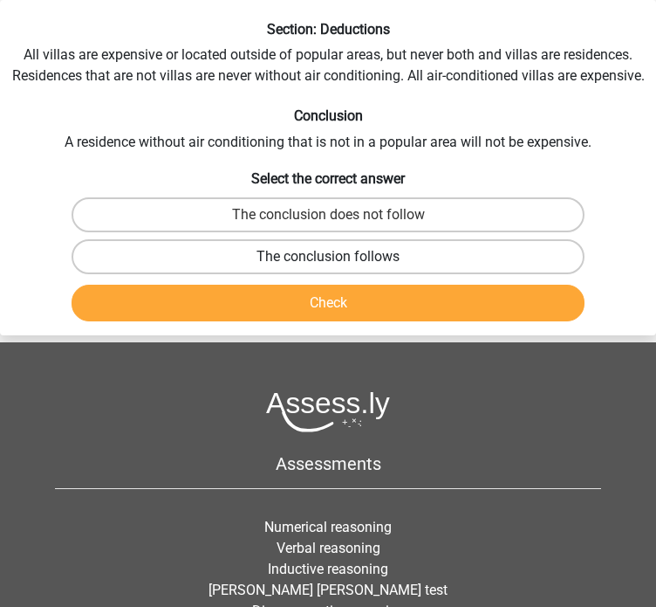
click at [466, 254] on label "The conclusion follows" at bounding box center [328, 256] width 512 height 35
click at [340, 257] on input "The conclusion follows" at bounding box center [333, 262] width 11 height 11
radio input "true"
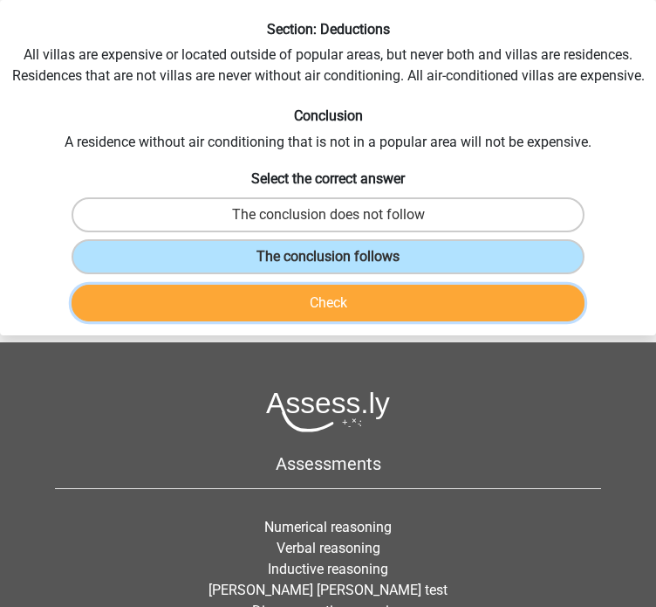
click at [436, 289] on button "Check" at bounding box center [328, 303] width 512 height 37
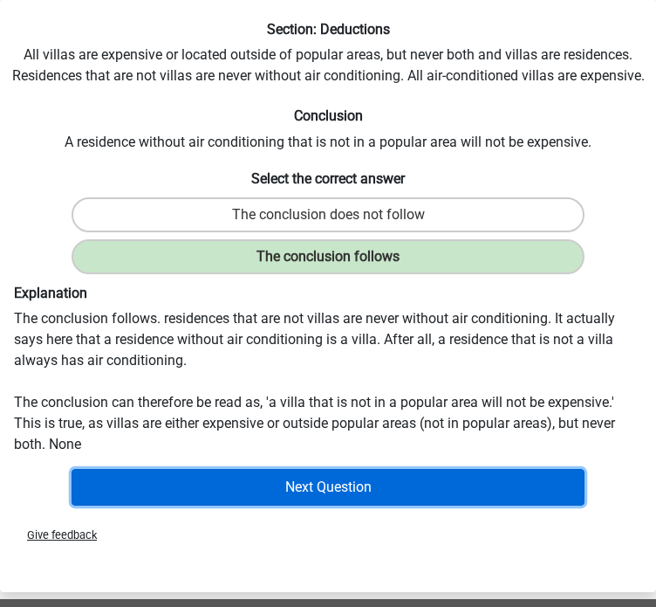
click at [367, 478] on button "Next Question" at bounding box center [328, 487] width 512 height 37
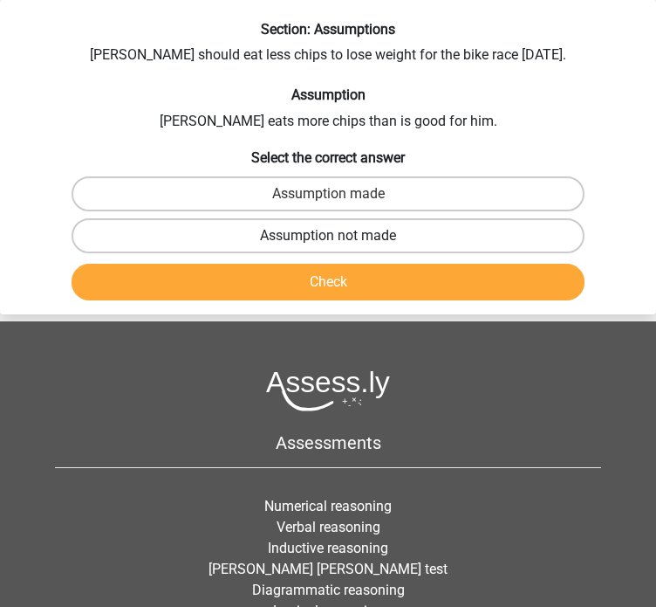
click at [459, 237] on label "Assumption not made" at bounding box center [328, 235] width 512 height 35
click at [340, 237] on input "Assumption not made" at bounding box center [333, 241] width 11 height 11
radio input "true"
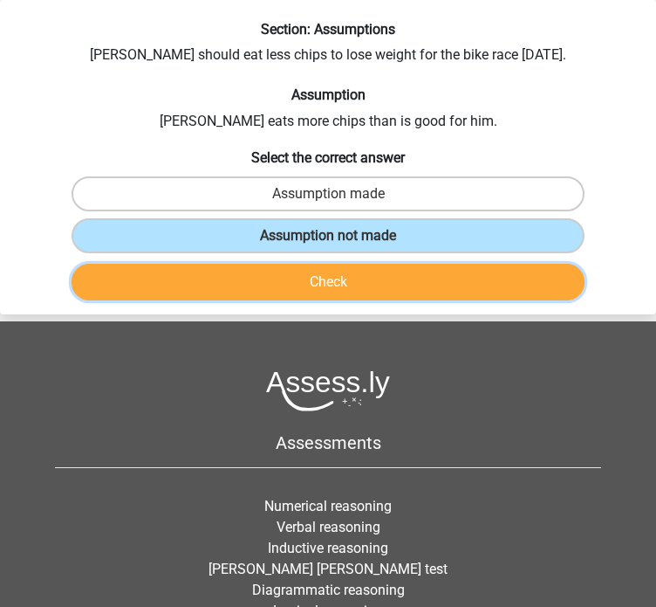
click at [433, 269] on button "Check" at bounding box center [328, 282] width 512 height 37
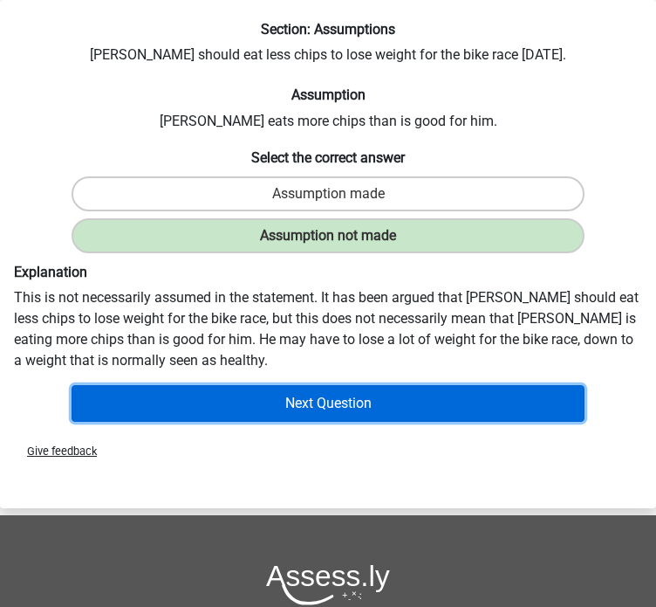
click at [440, 390] on button "Next Question" at bounding box center [328, 403] width 512 height 37
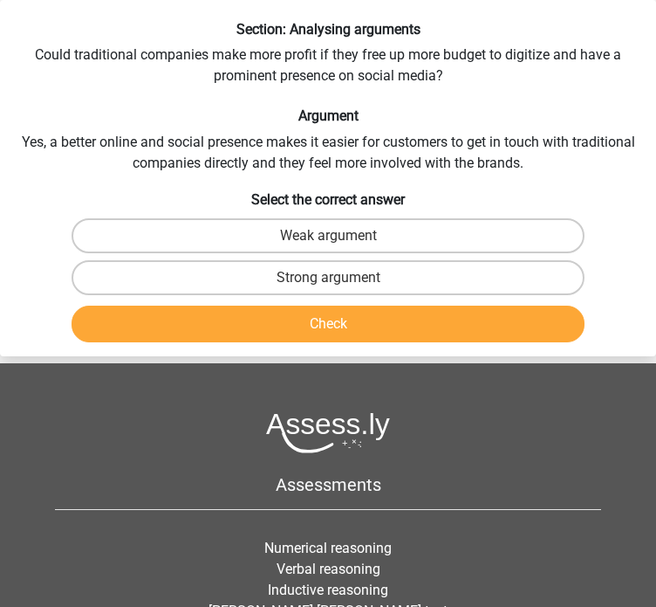
click at [333, 240] on input "Weak argument" at bounding box center [333, 241] width 11 height 11
radio input "true"
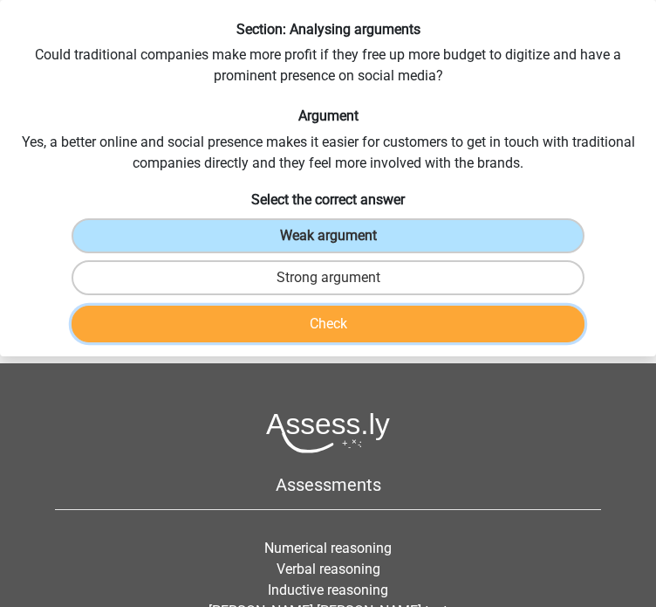
click at [319, 312] on button "Check" at bounding box center [328, 324] width 512 height 37
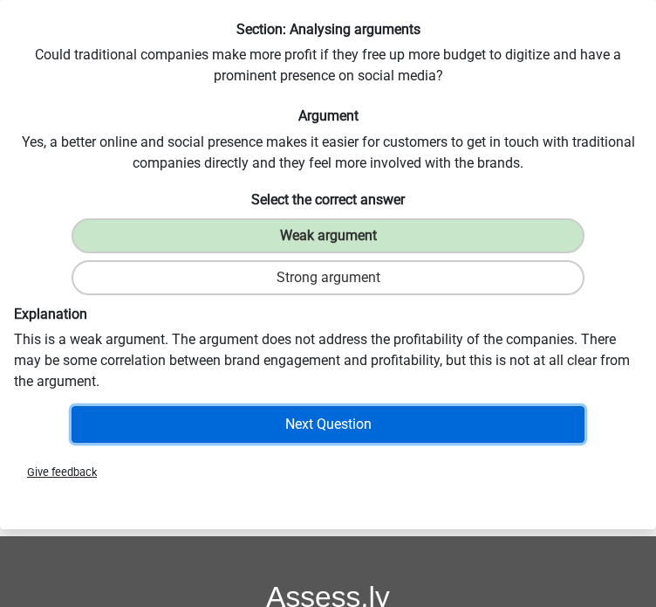
click at [454, 440] on button "Next Question" at bounding box center [328, 424] width 512 height 37
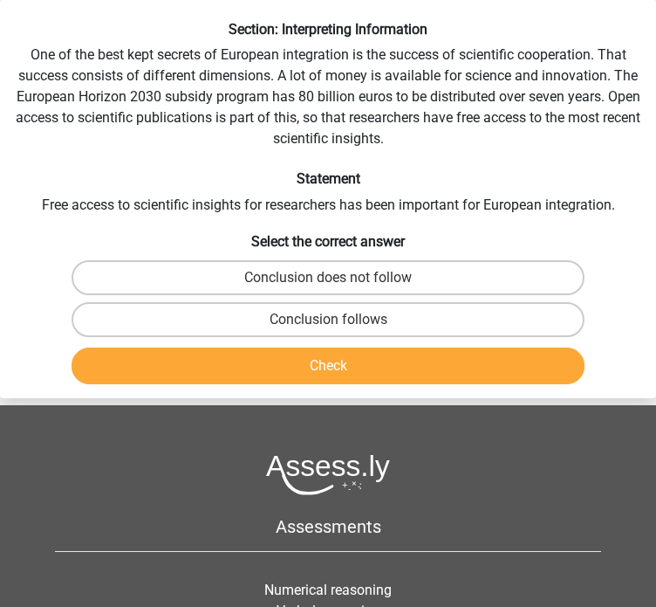
scroll to position [0, 0]
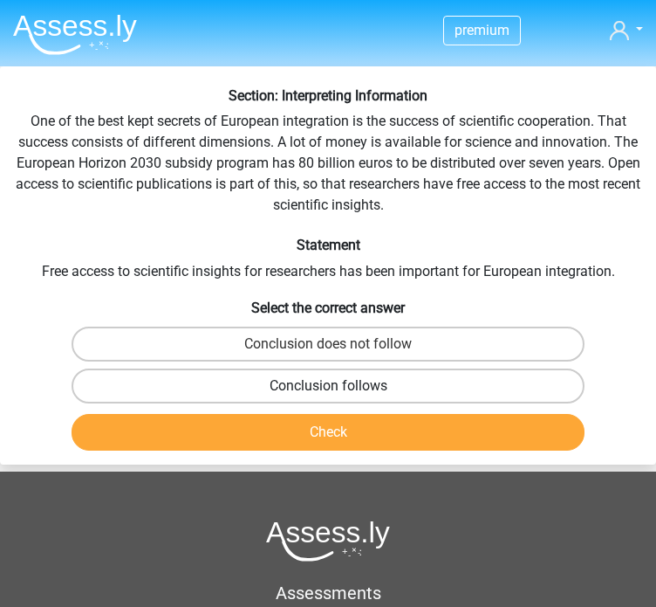
click at [443, 381] on label "Conclusion follows" at bounding box center [328, 385] width 512 height 35
click at [340, 386] on input "Conclusion follows" at bounding box center [333, 391] width 11 height 11
radio input "true"
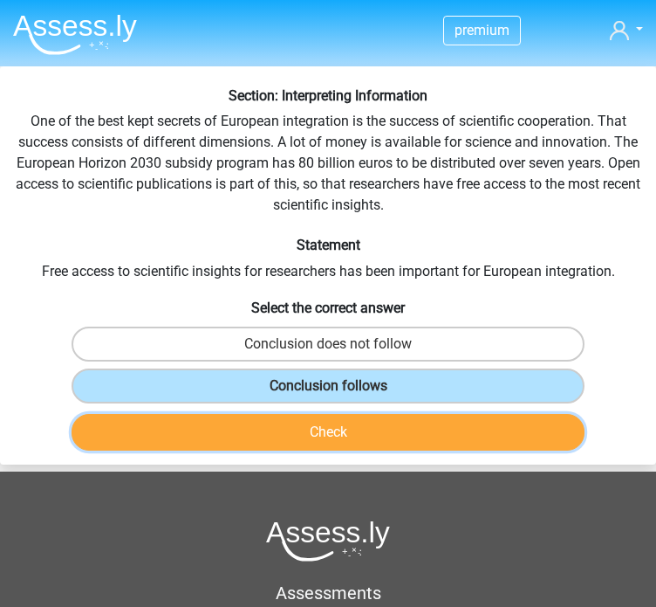
click at [402, 414] on button "Check" at bounding box center [328, 432] width 512 height 37
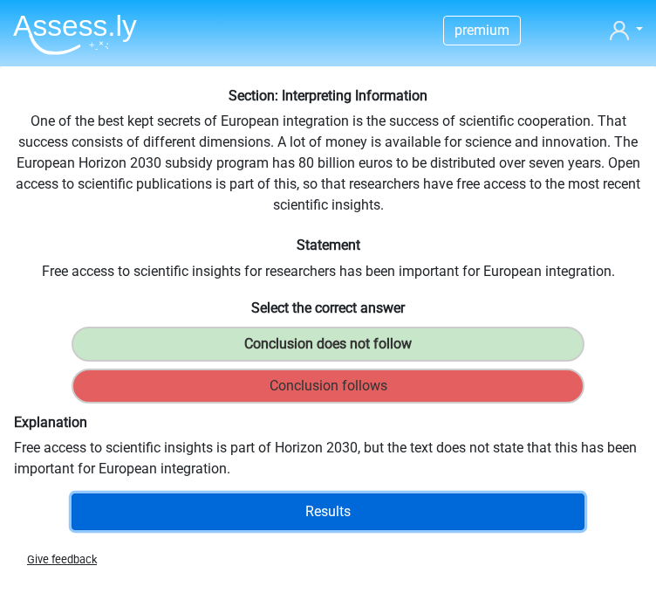
click at [439, 507] on button "Results" at bounding box center [328, 511] width 512 height 37
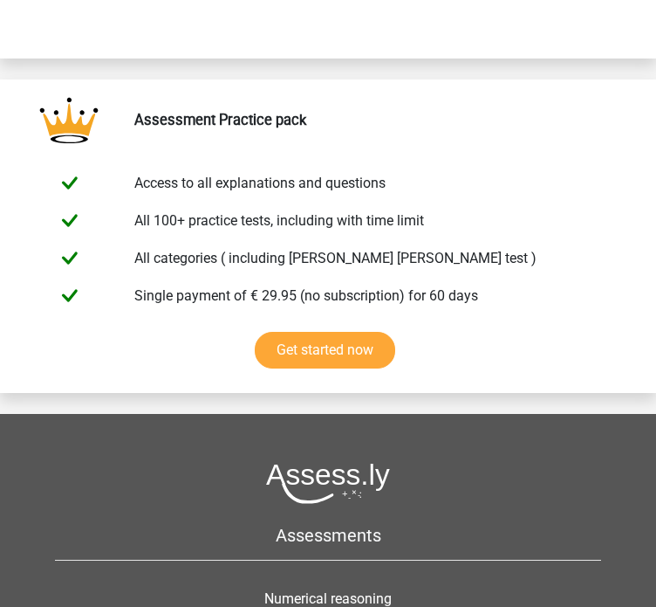
scroll to position [3785, 0]
